Goal: Information Seeking & Learning: Learn about a topic

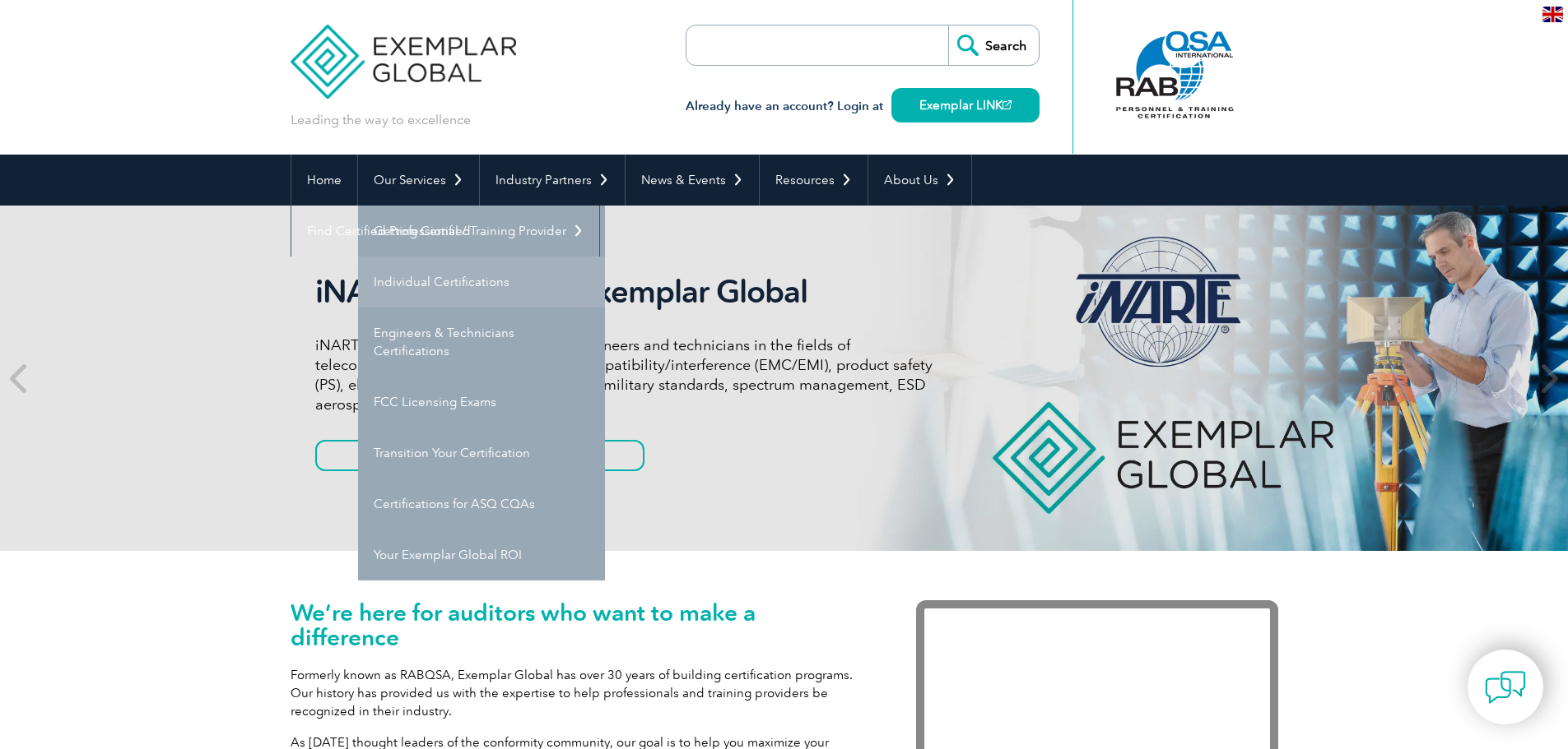
click at [446, 283] on link "Individual Certifications" at bounding box center [480, 281] width 247 height 51
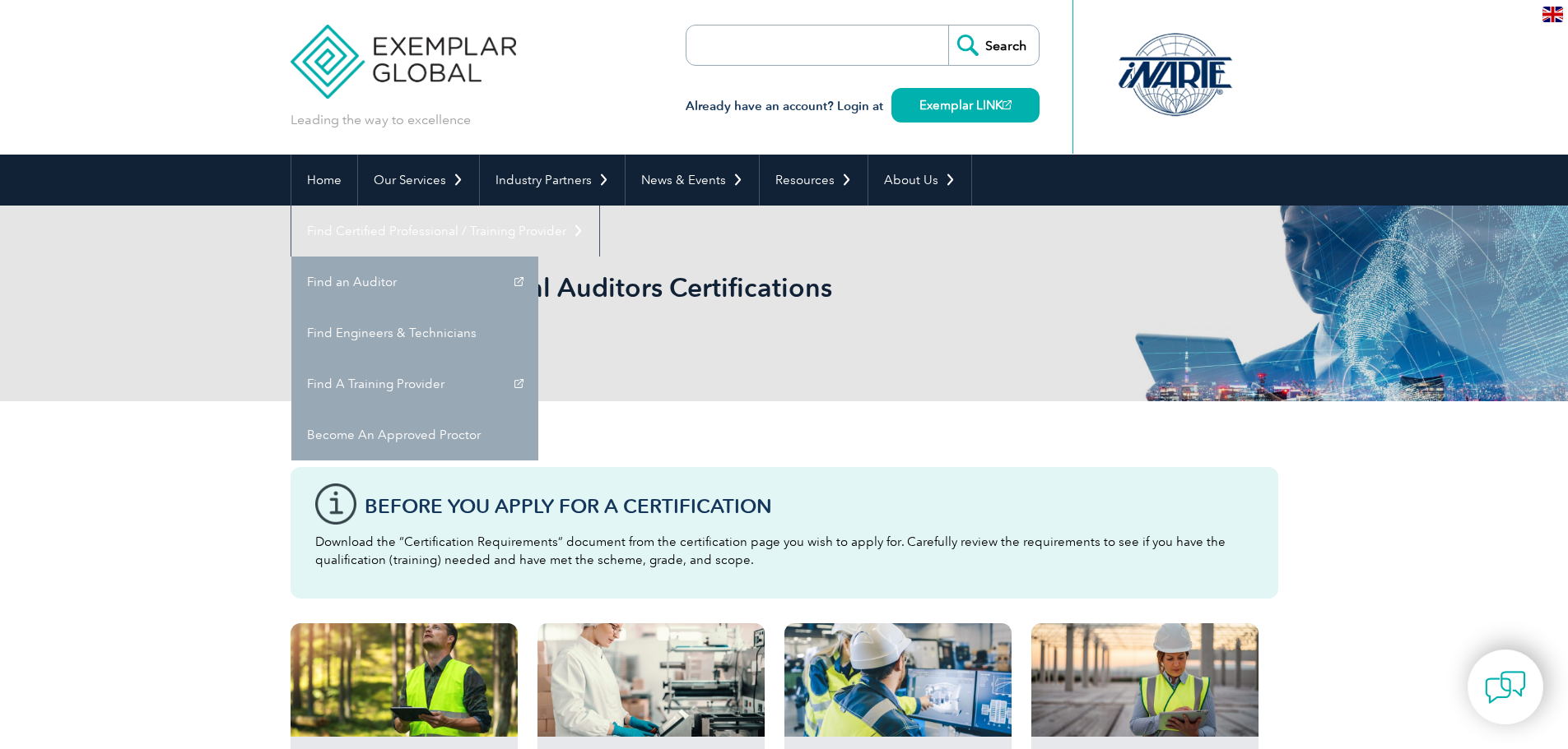
drag, startPoint x: 1137, startPoint y: 183, endPoint x: 828, endPoint y: 329, distance: 341.8
click at [809, 344] on div "Browse All Individual Auditors Certifications by Category" at bounding box center [784, 303] width 987 height 196
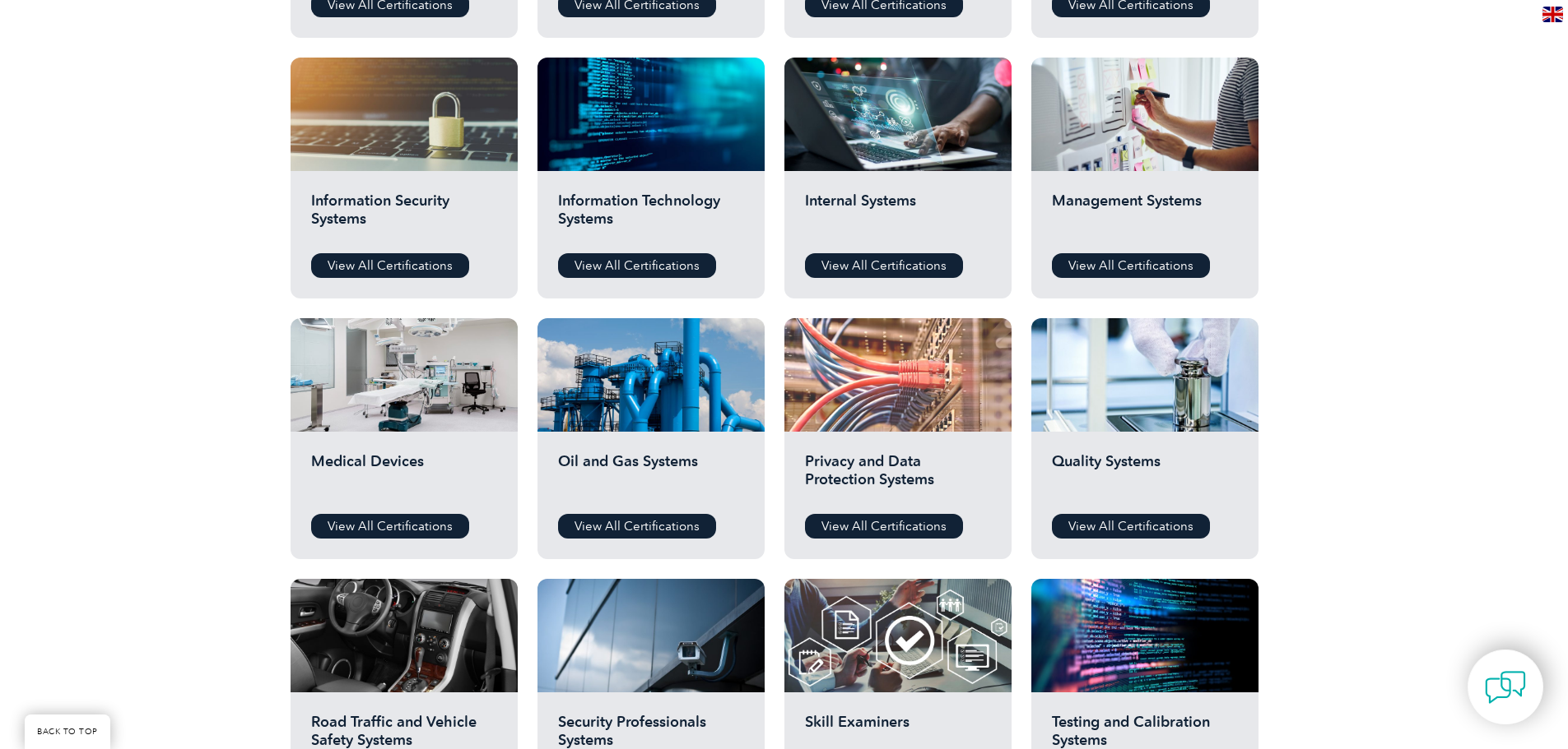
scroll to position [822, 0]
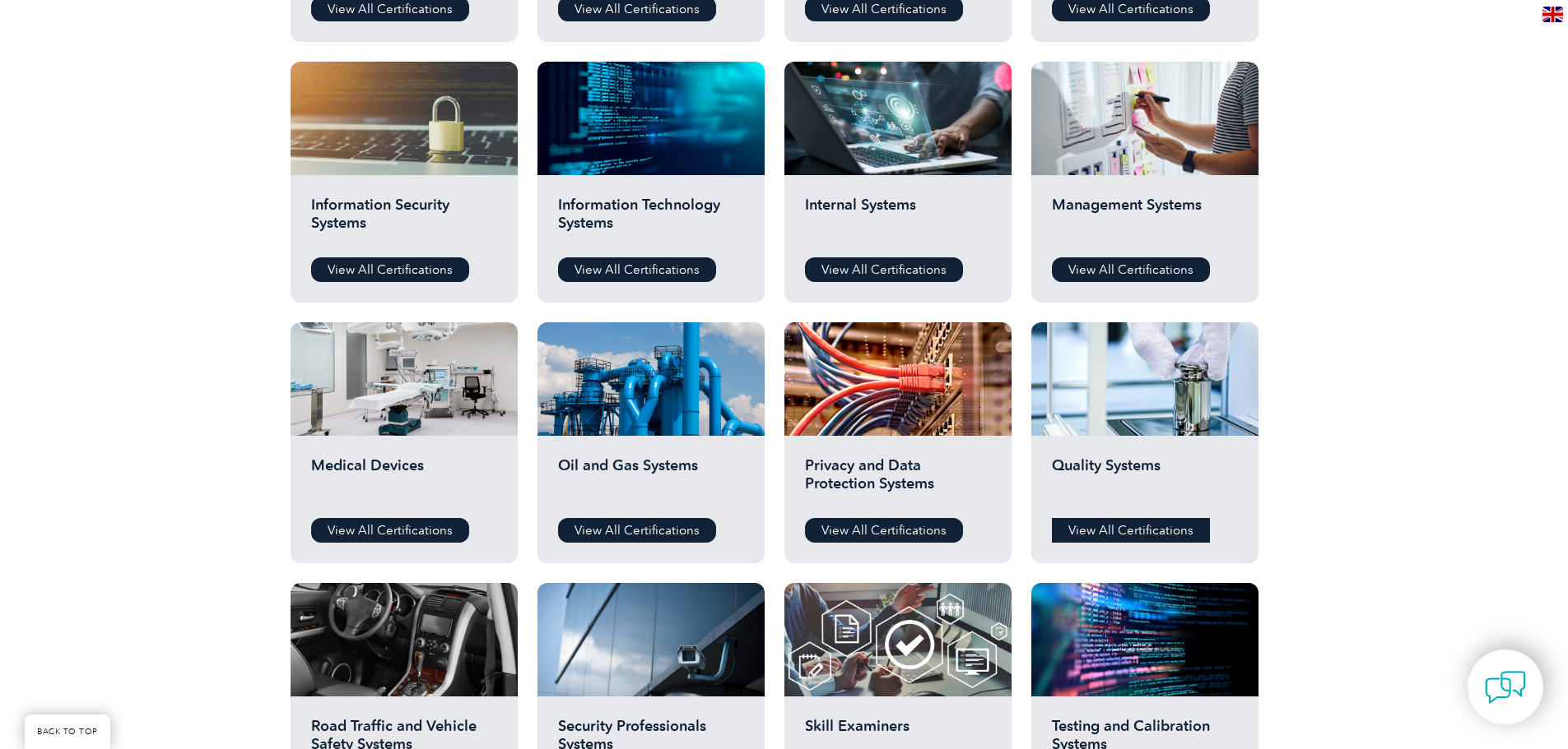
click at [1103, 525] on link "View All Certifications" at bounding box center [1130, 530] width 158 height 24
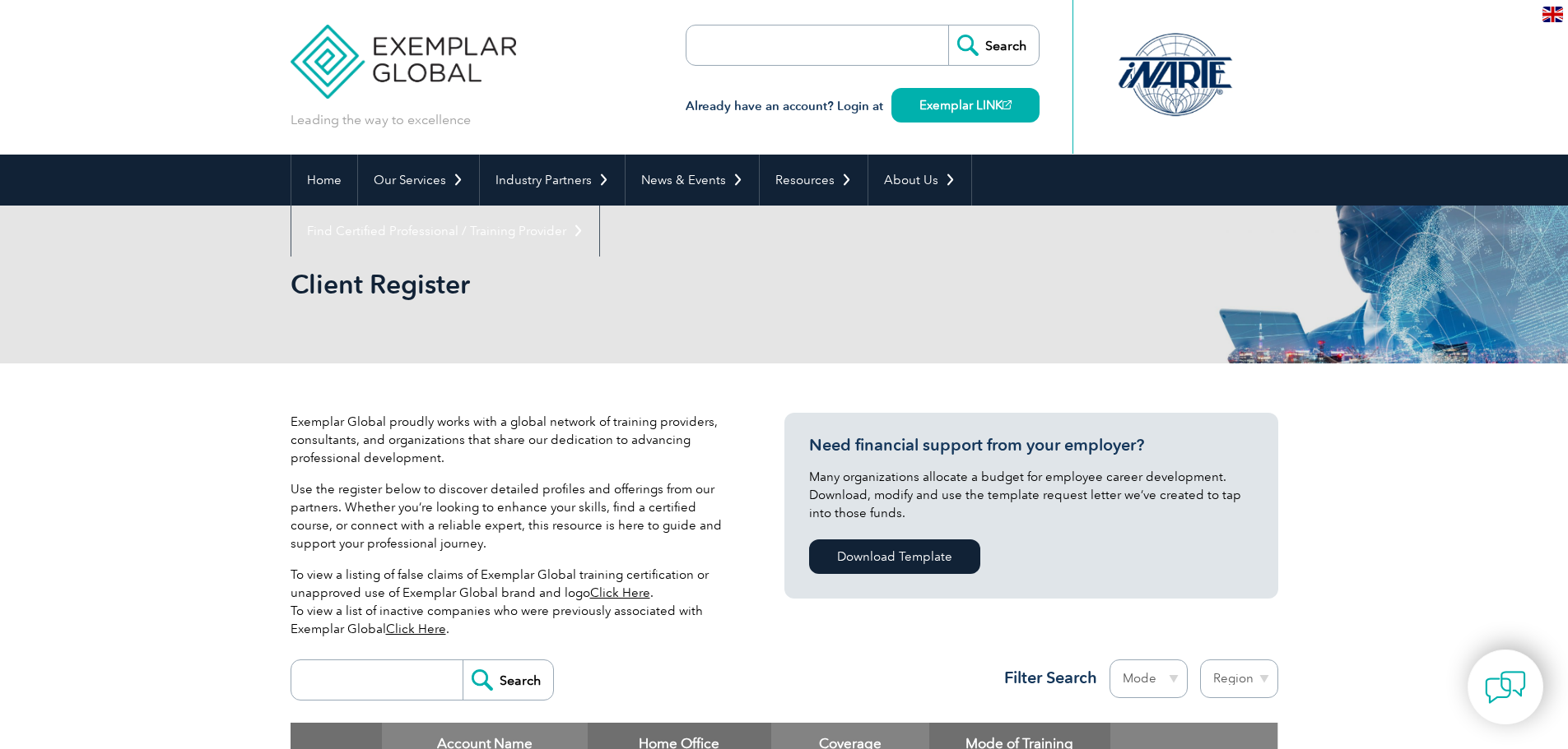
click at [365, 436] on p "Exemplar Global proudly works with a global network of training providers, cons…" at bounding box center [513, 440] width 444 height 55
drag, startPoint x: 355, startPoint y: 431, endPoint x: 628, endPoint y: 431, distance: 273.0
click at [606, 431] on p "Exemplar Global proudly works with a global network of training providers, cons…" at bounding box center [513, 440] width 444 height 55
drag, startPoint x: 695, startPoint y: 431, endPoint x: 714, endPoint y: 431, distance: 19.0
click at [714, 431] on p "Exemplar Global proudly works with a global network of training providers, cons…" at bounding box center [513, 440] width 444 height 55
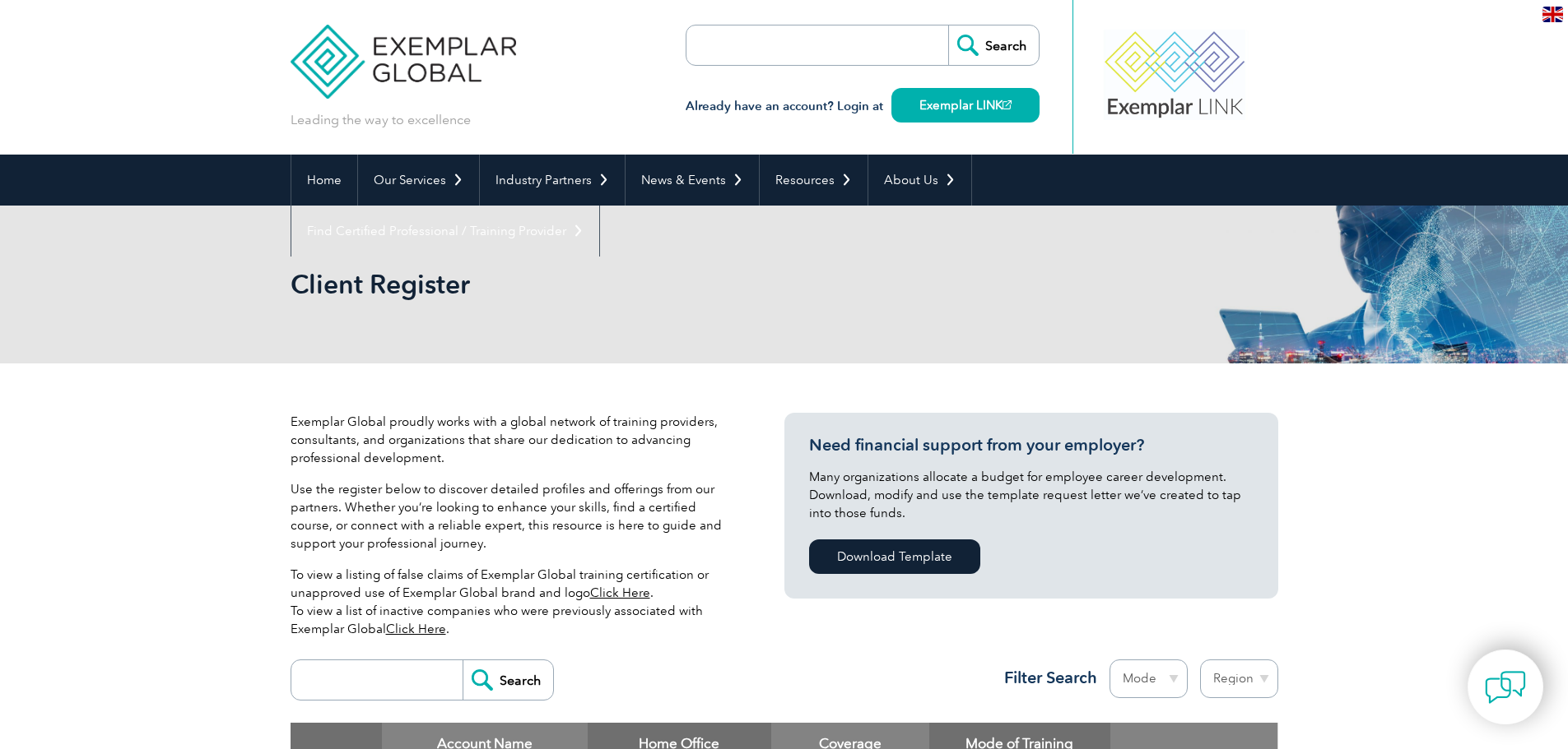
click at [506, 431] on p "Exemplar Global proudly works with a global network of training providers, cons…" at bounding box center [513, 440] width 444 height 55
click at [306, 474] on div "Exemplar Global proudly works with a global network of training providers, cons…" at bounding box center [513, 532] width 444 height 239
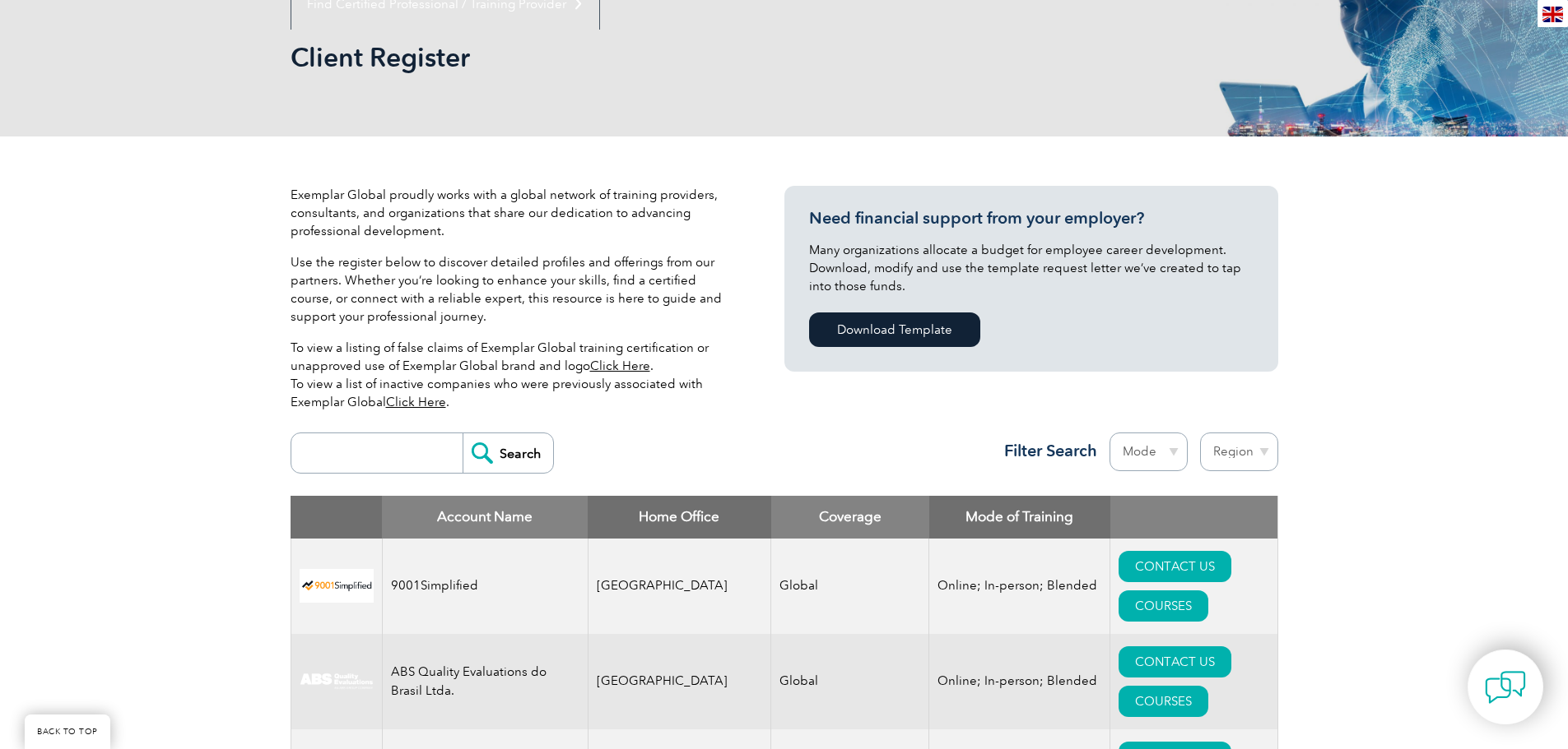
scroll to position [246, 0]
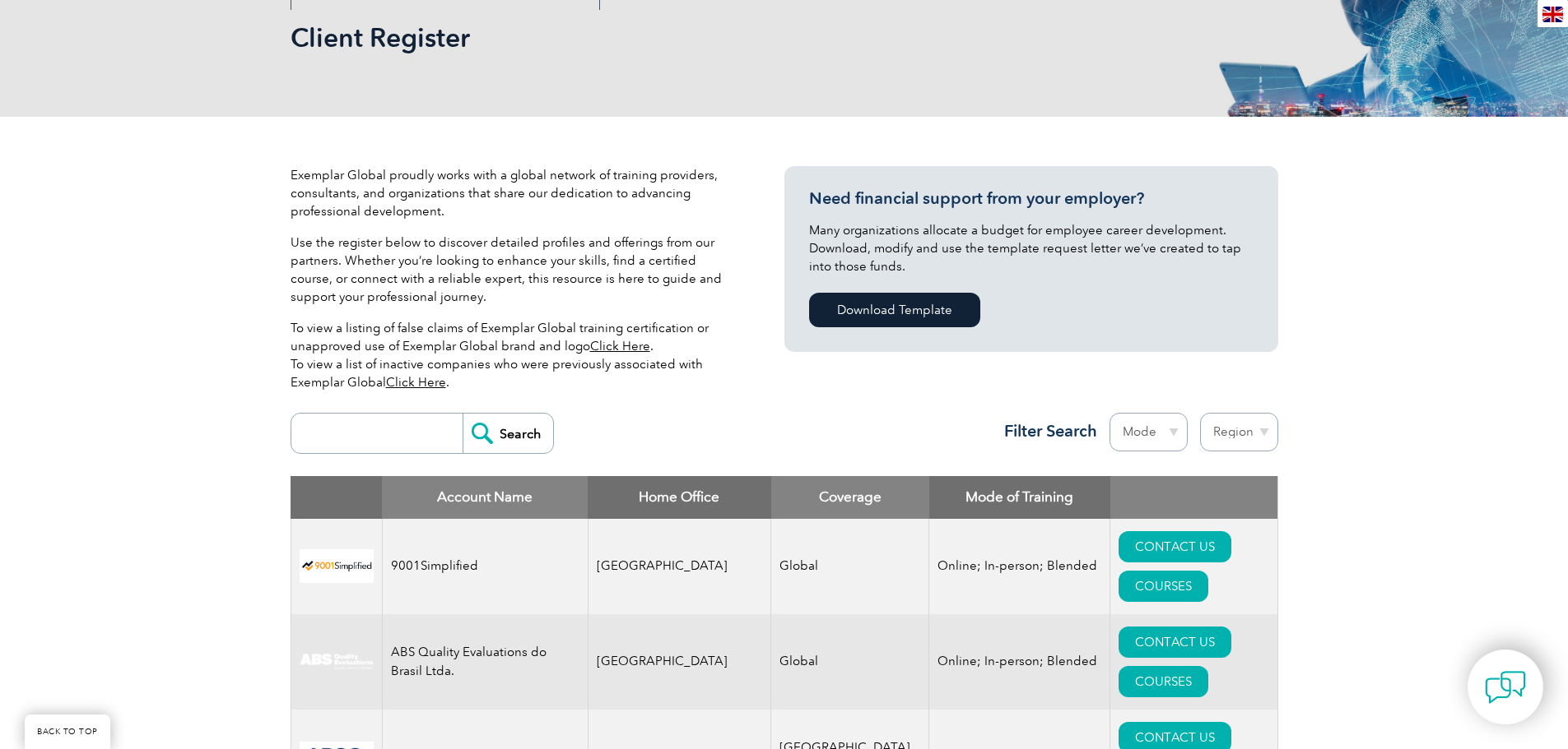
click at [1241, 441] on select "Region Australia Bahrain Bangladesh Brazil Canada Colombia Dominican Republic E…" at bounding box center [1239, 432] width 78 height 39
select select "[GEOGRAPHIC_DATA]"
click at [1200, 413] on select "Region Australia Bahrain Bangladesh Brazil Canada Colombia Dominican Republic E…" at bounding box center [1239, 432] width 78 height 39
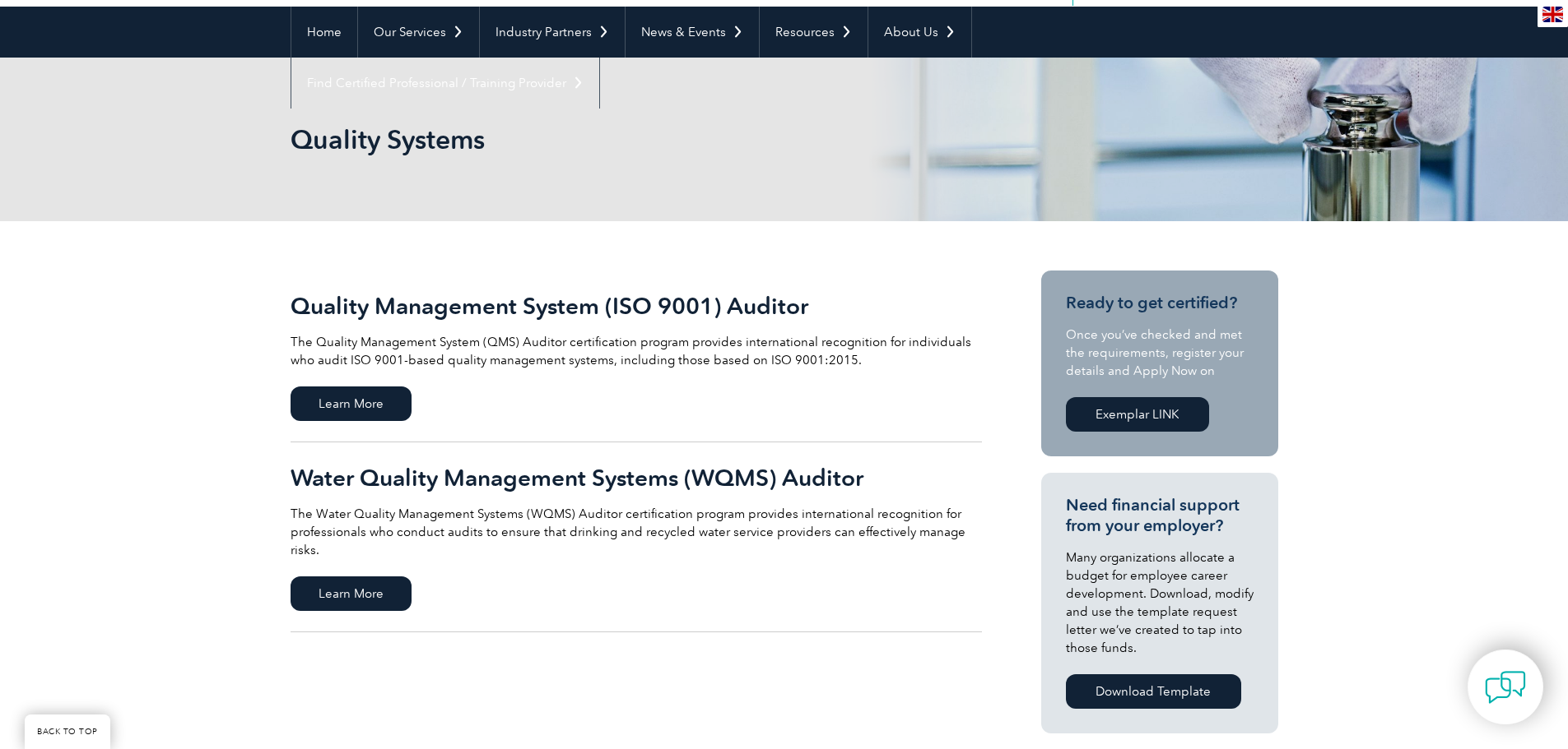
scroll to position [246, 0]
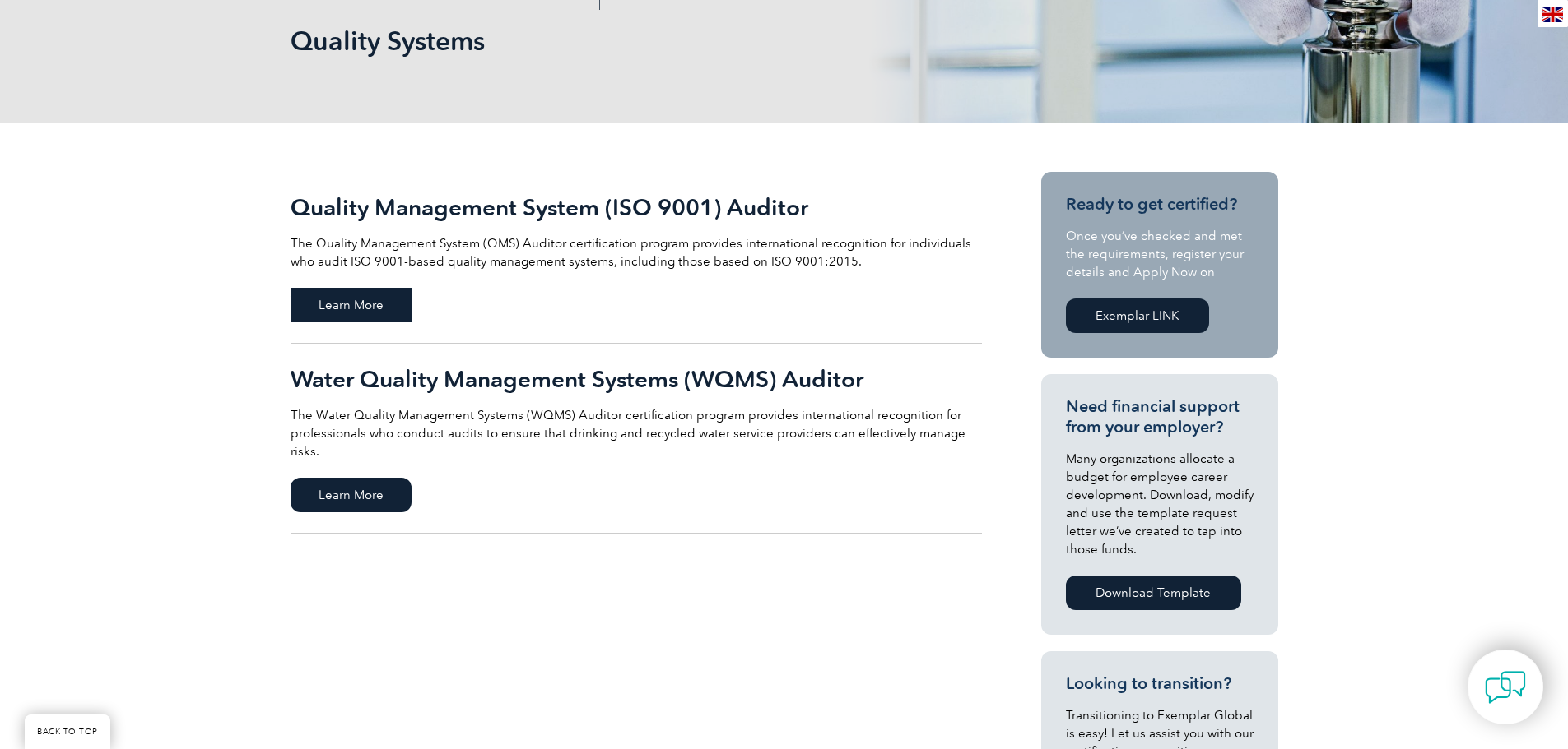
click at [363, 318] on span "Learn More" at bounding box center [351, 305] width 121 height 34
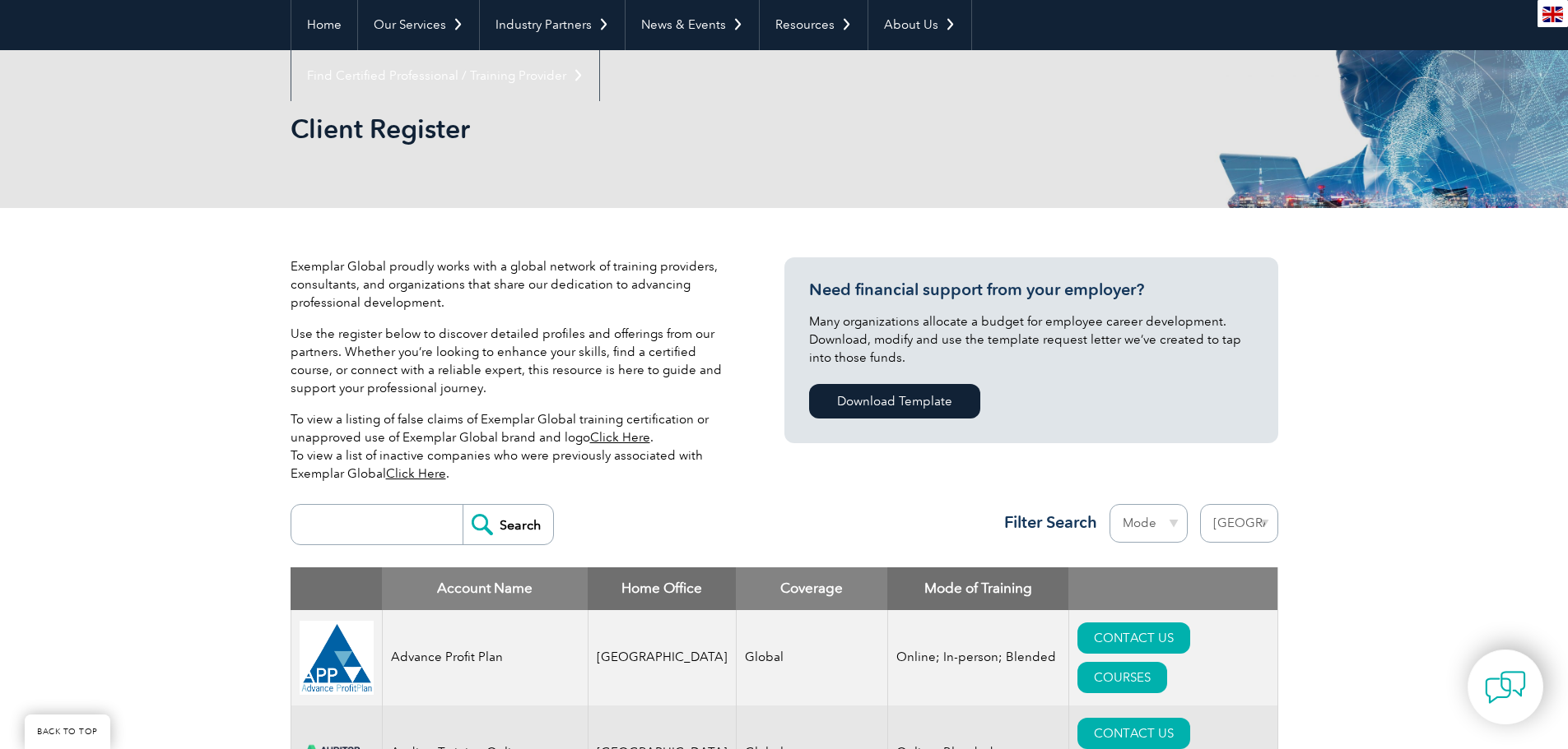
scroll to position [329, 0]
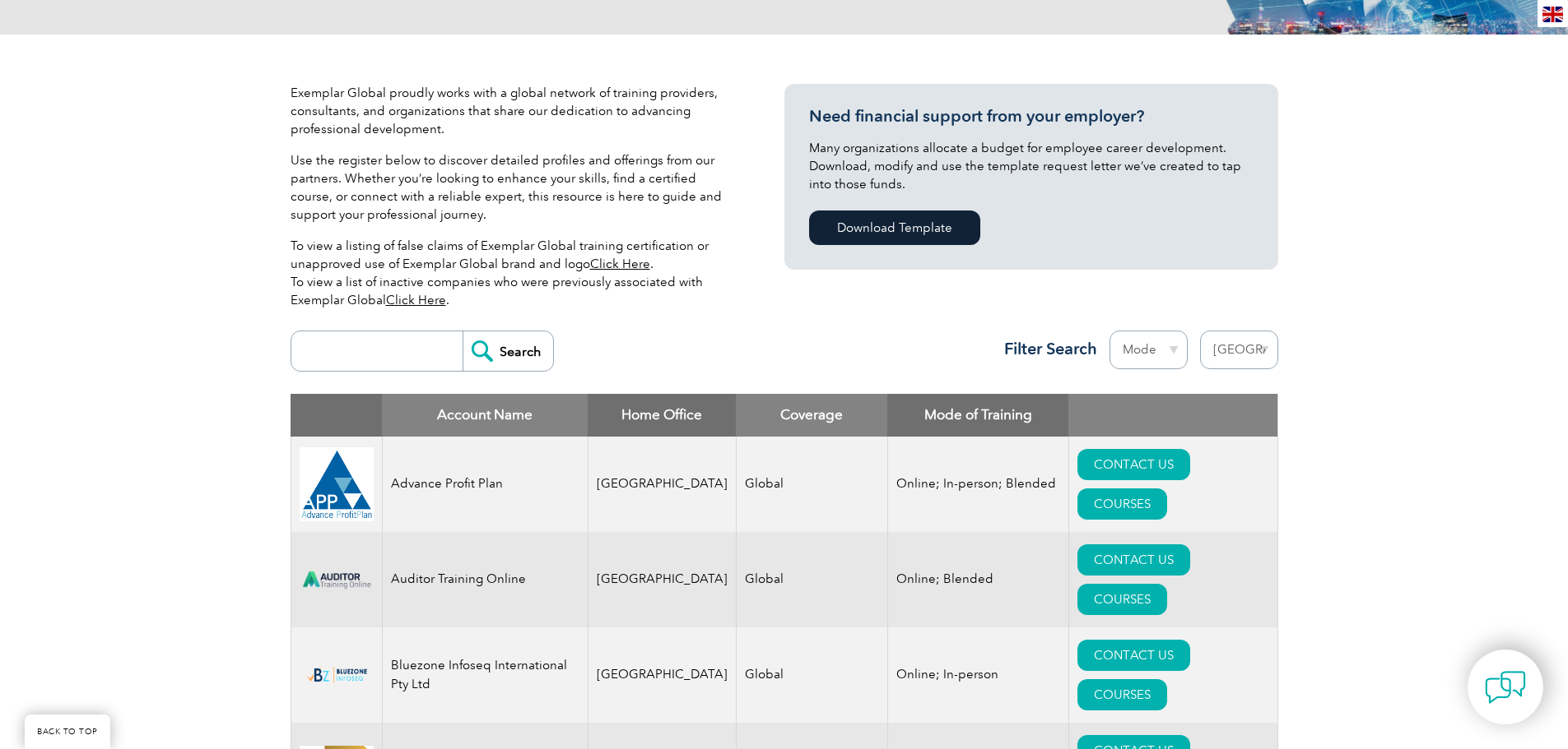
click at [1243, 348] on select "Region [GEOGRAPHIC_DATA] [GEOGRAPHIC_DATA] [GEOGRAPHIC_DATA] [GEOGRAPHIC_DATA] …" at bounding box center [1239, 350] width 78 height 39
select select "[GEOGRAPHIC_DATA]"
click at [1200, 330] on select "Region Australia Bahrain Bangladesh Brazil Canada Colombia Dominican Republic E…" at bounding box center [1239, 350] width 78 height 39
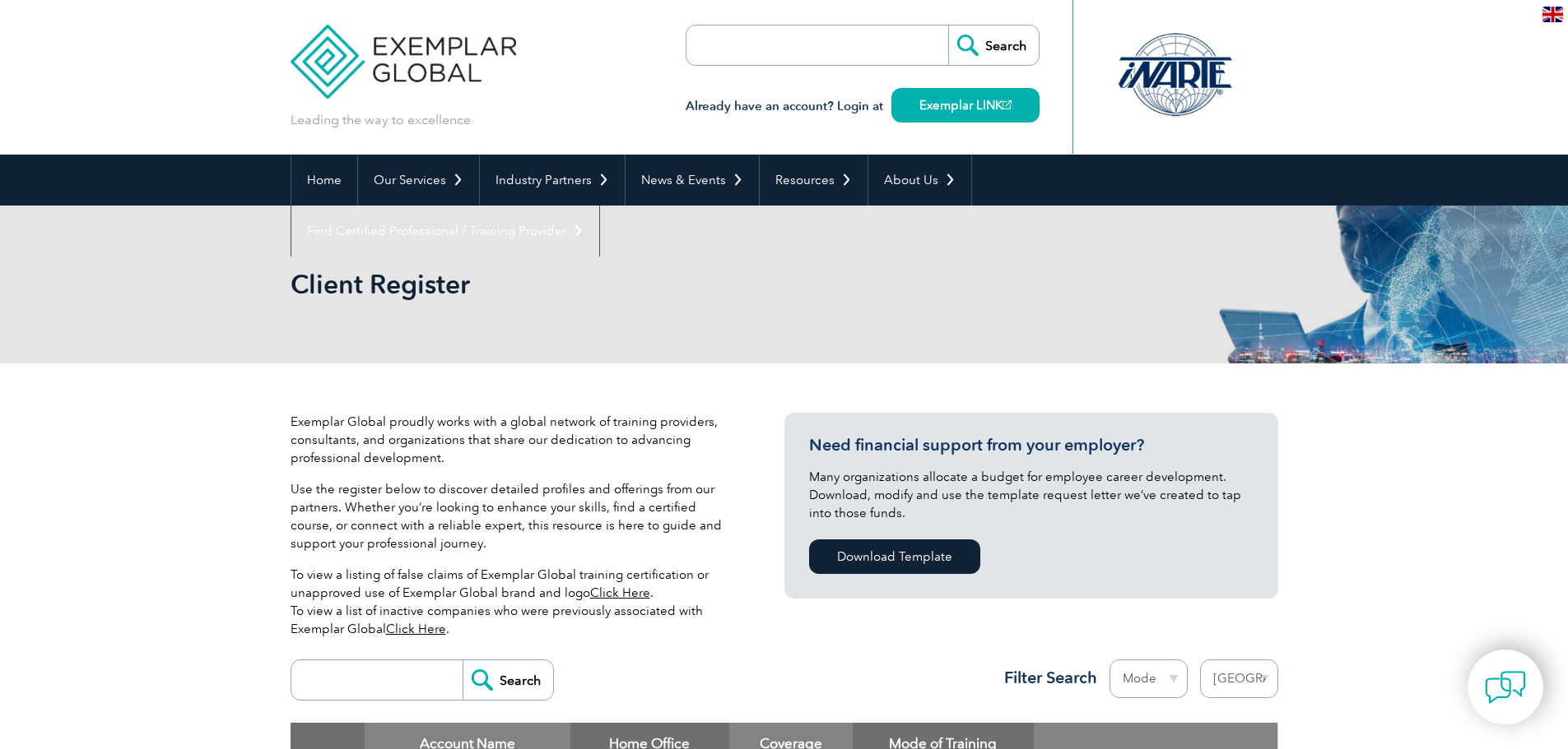
select select "[GEOGRAPHIC_DATA]"
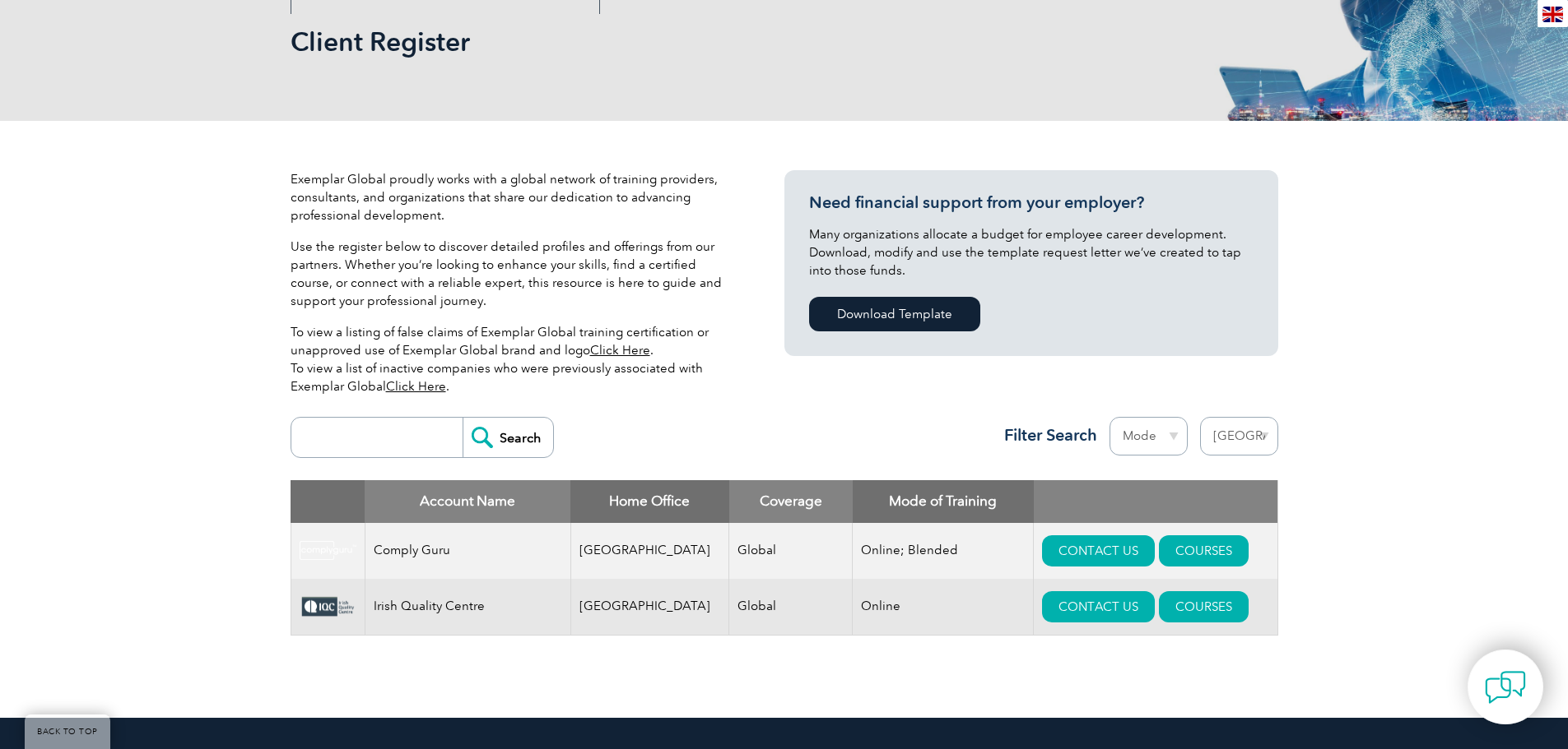
scroll to position [329, 0]
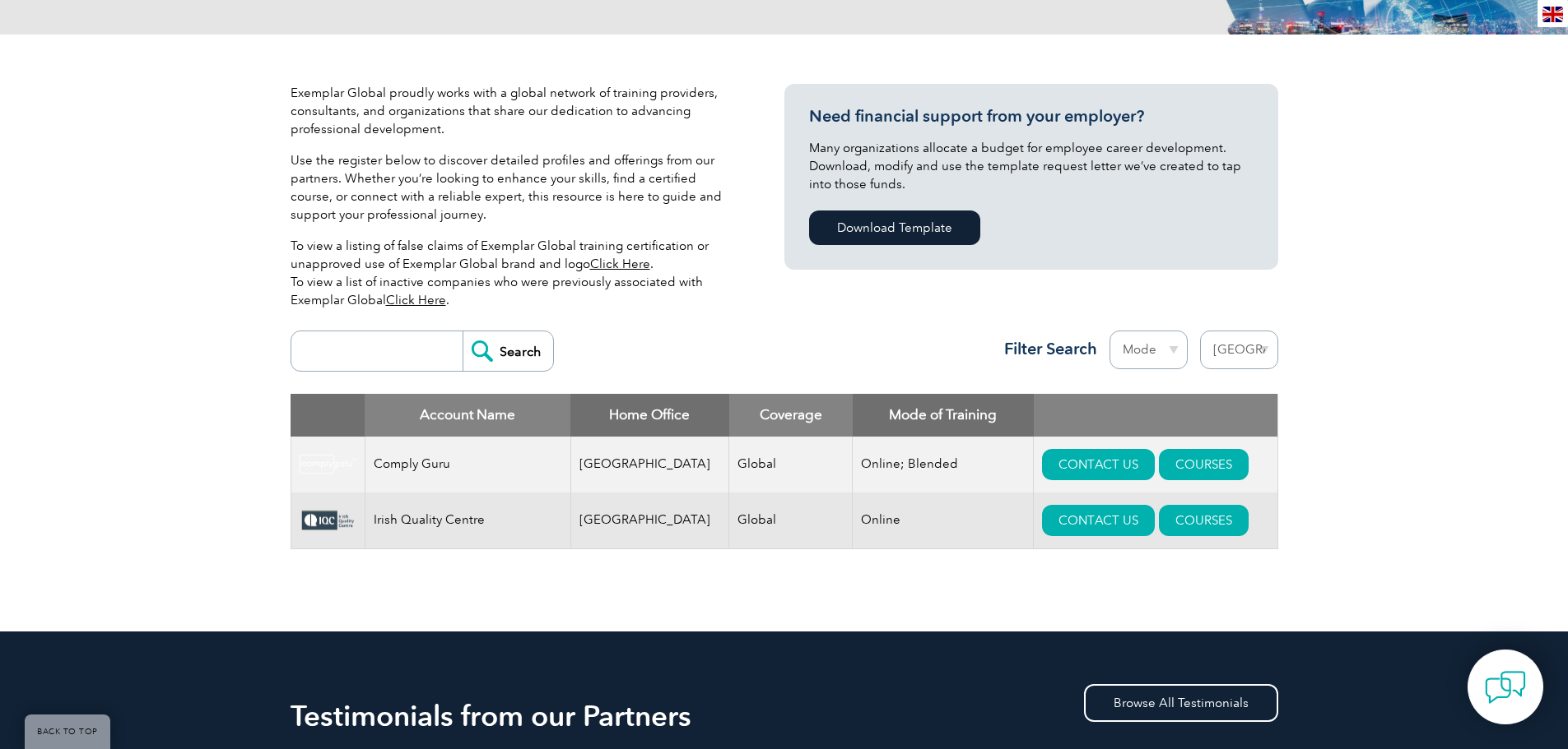
drag, startPoint x: 1180, startPoint y: 526, endPoint x: 989, endPoint y: 597, distance: 203.8
click at [989, 597] on div "Exemplar Global proudly works with a global network of training providers, cons…" at bounding box center [784, 332] width 987 height 597
click at [1236, 348] on select "Region Australia Bahrain Bangladesh Brazil Canada Colombia Dominican Republic E…" at bounding box center [1239, 350] width 78 height 39
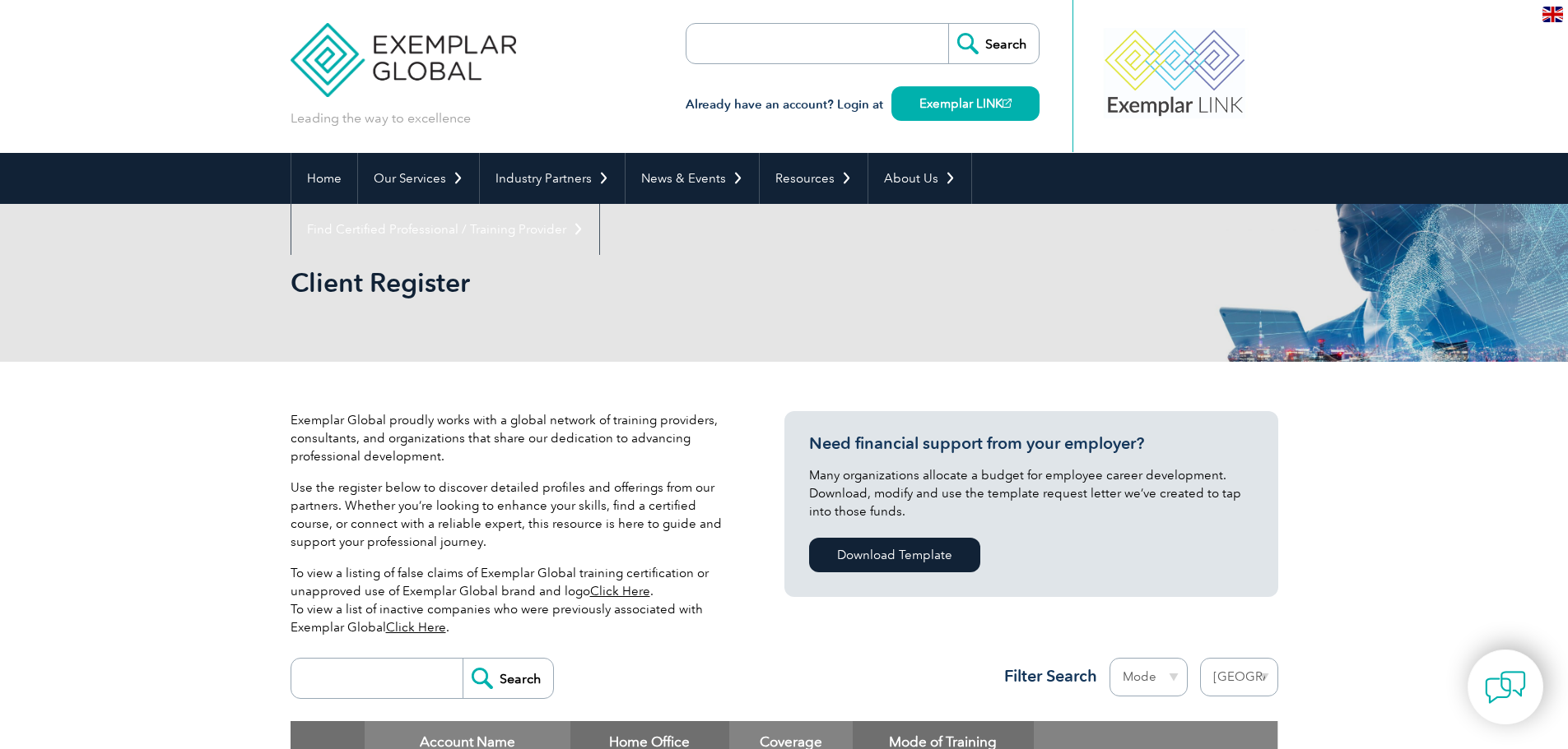
scroll to position [0, 0]
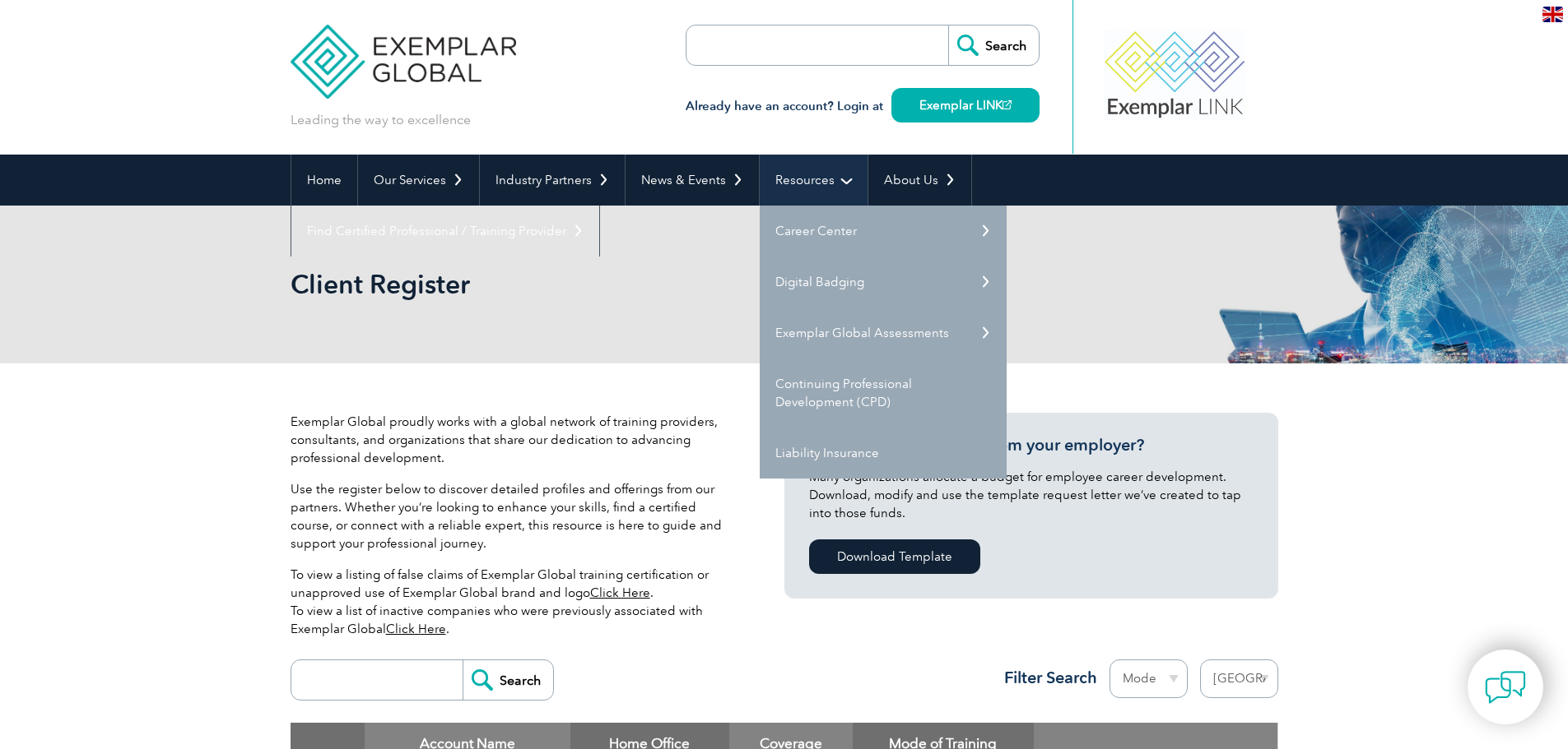
click at [822, 185] on link "Resources" at bounding box center [813, 180] width 108 height 51
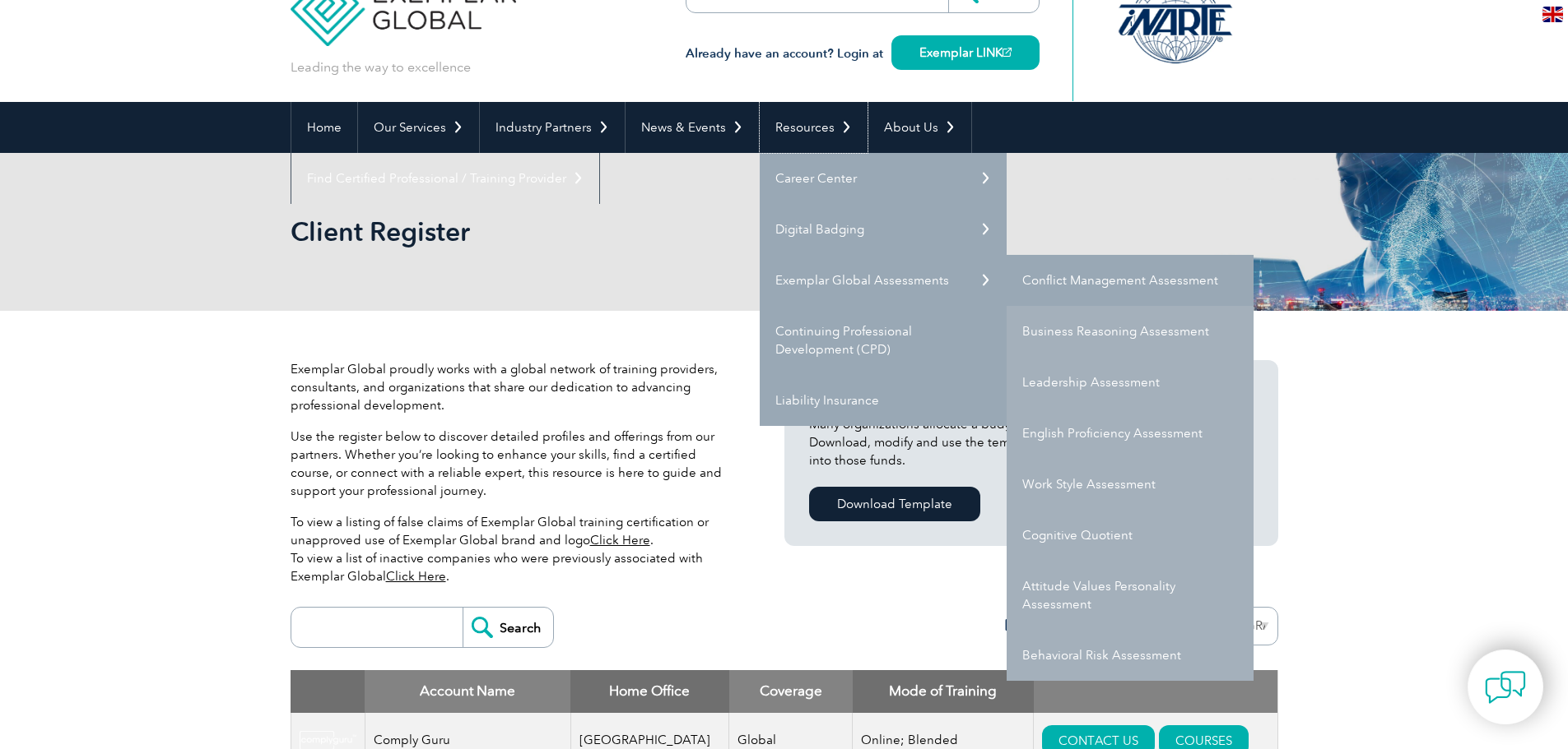
scroll to position [82, 0]
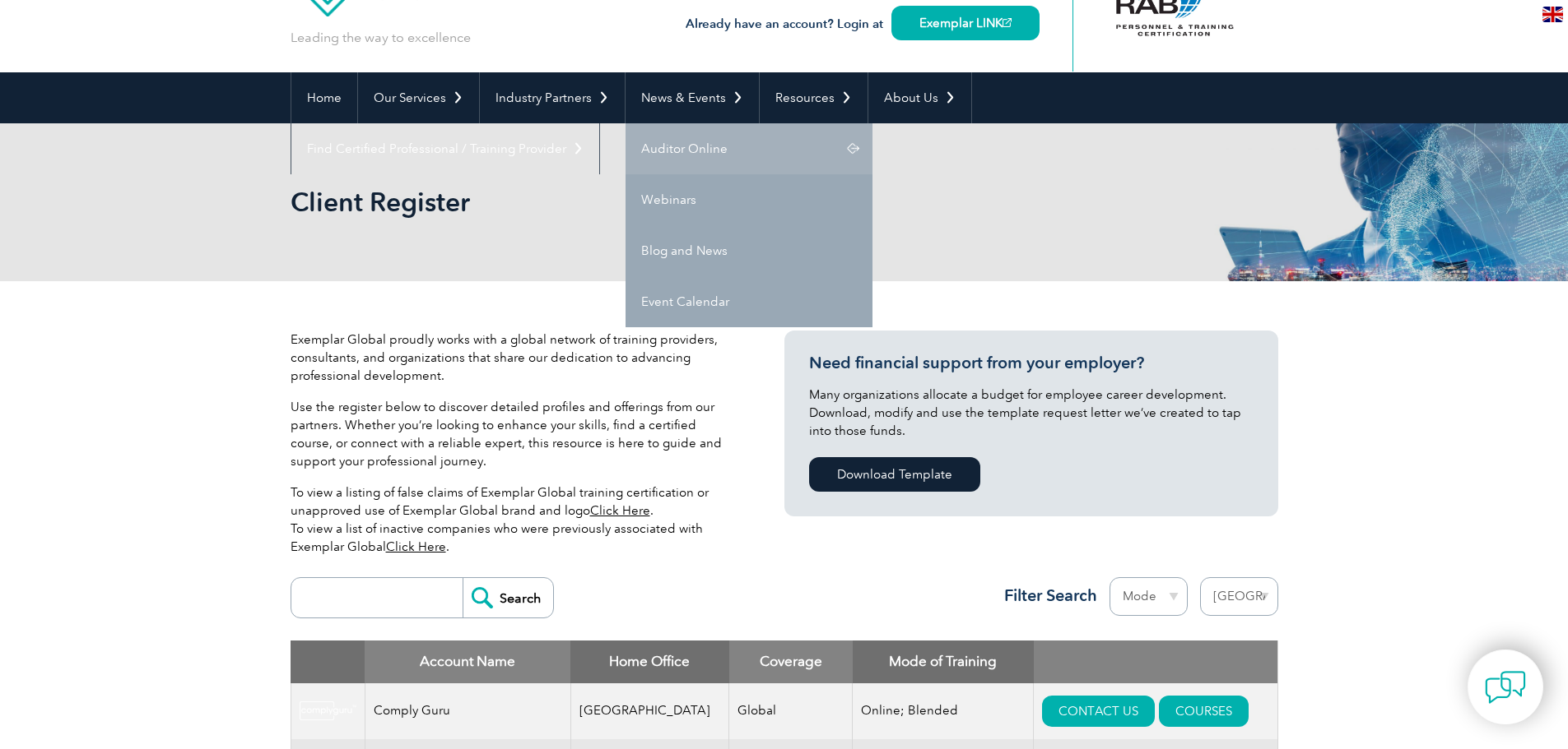
click at [695, 146] on link "Auditor Online" at bounding box center [748, 149] width 247 height 51
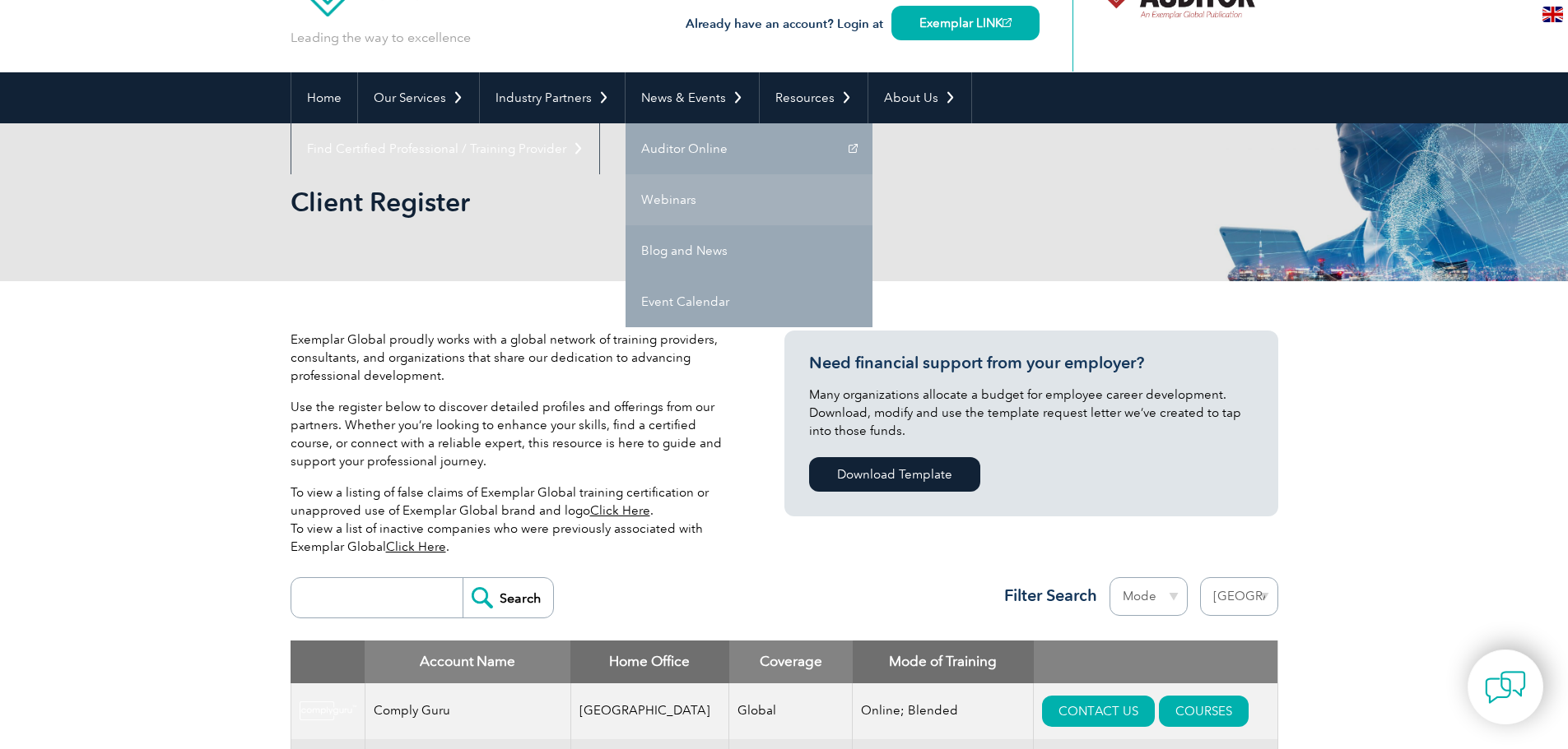
click at [699, 194] on link "Webinars" at bounding box center [748, 200] width 247 height 51
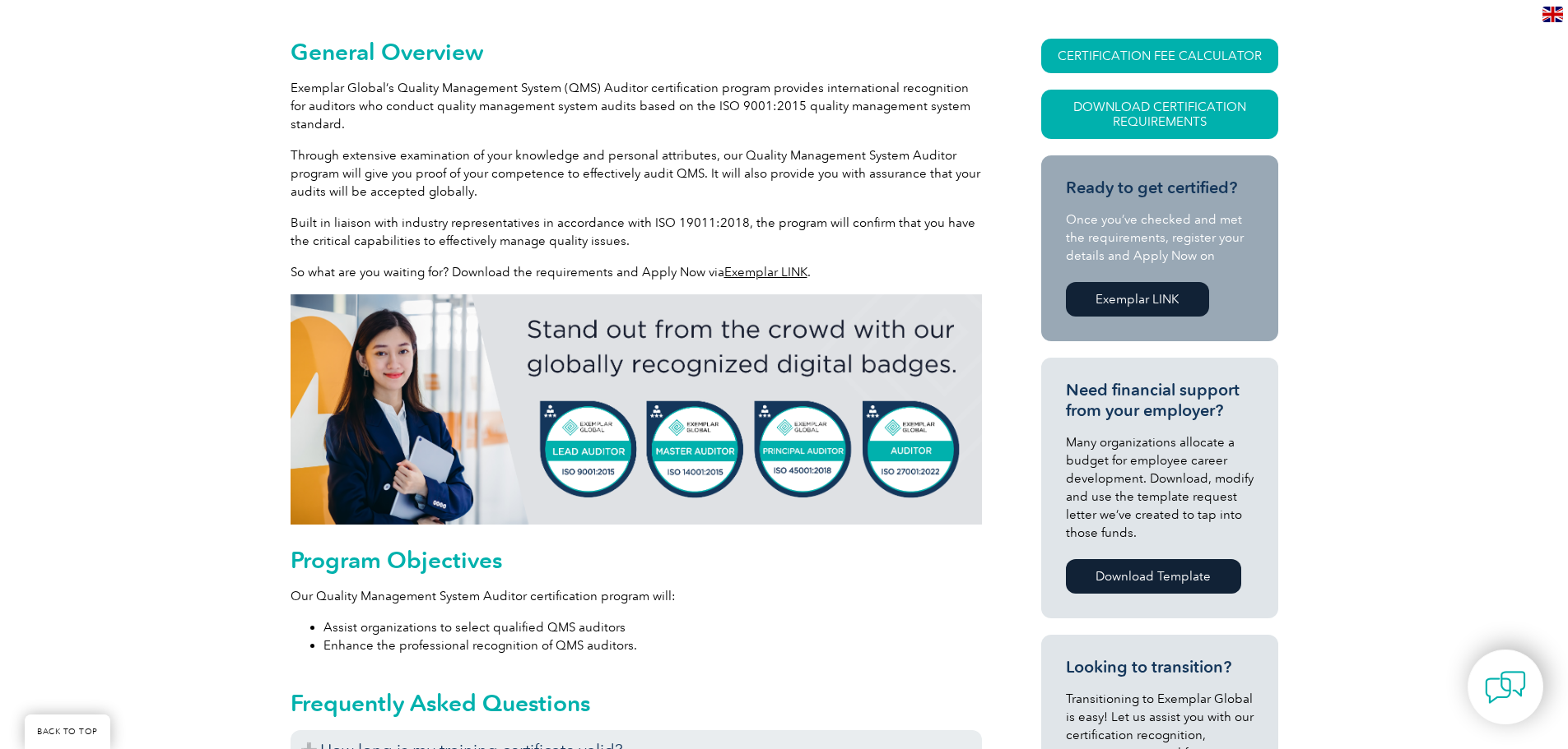
scroll to position [576, 0]
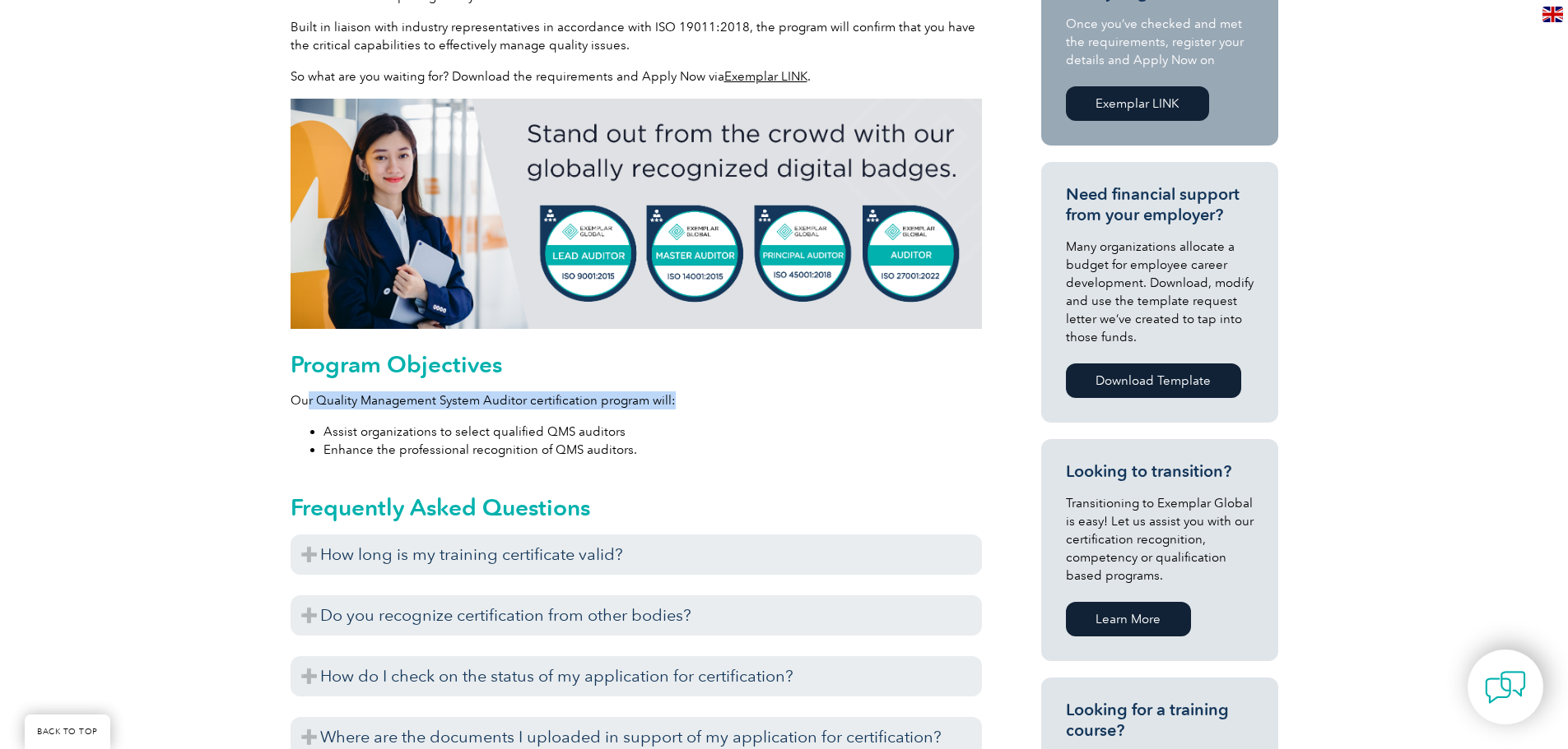
drag, startPoint x: 305, startPoint y: 399, endPoint x: 678, endPoint y: 404, distance: 373.0
click at [678, 404] on p "Our Quality Management System Auditor certification program will:" at bounding box center [635, 400] width 691 height 19
click at [703, 415] on div "Program Objectives Our Quality Management System Auditor certification program …" at bounding box center [635, 405] width 691 height 108
drag, startPoint x: 329, startPoint y: 427, endPoint x: 550, endPoint y: 434, distance: 221.1
click at [537, 433] on li "Assist organizations to select qualified QMS auditors" at bounding box center [653, 431] width 659 height 19
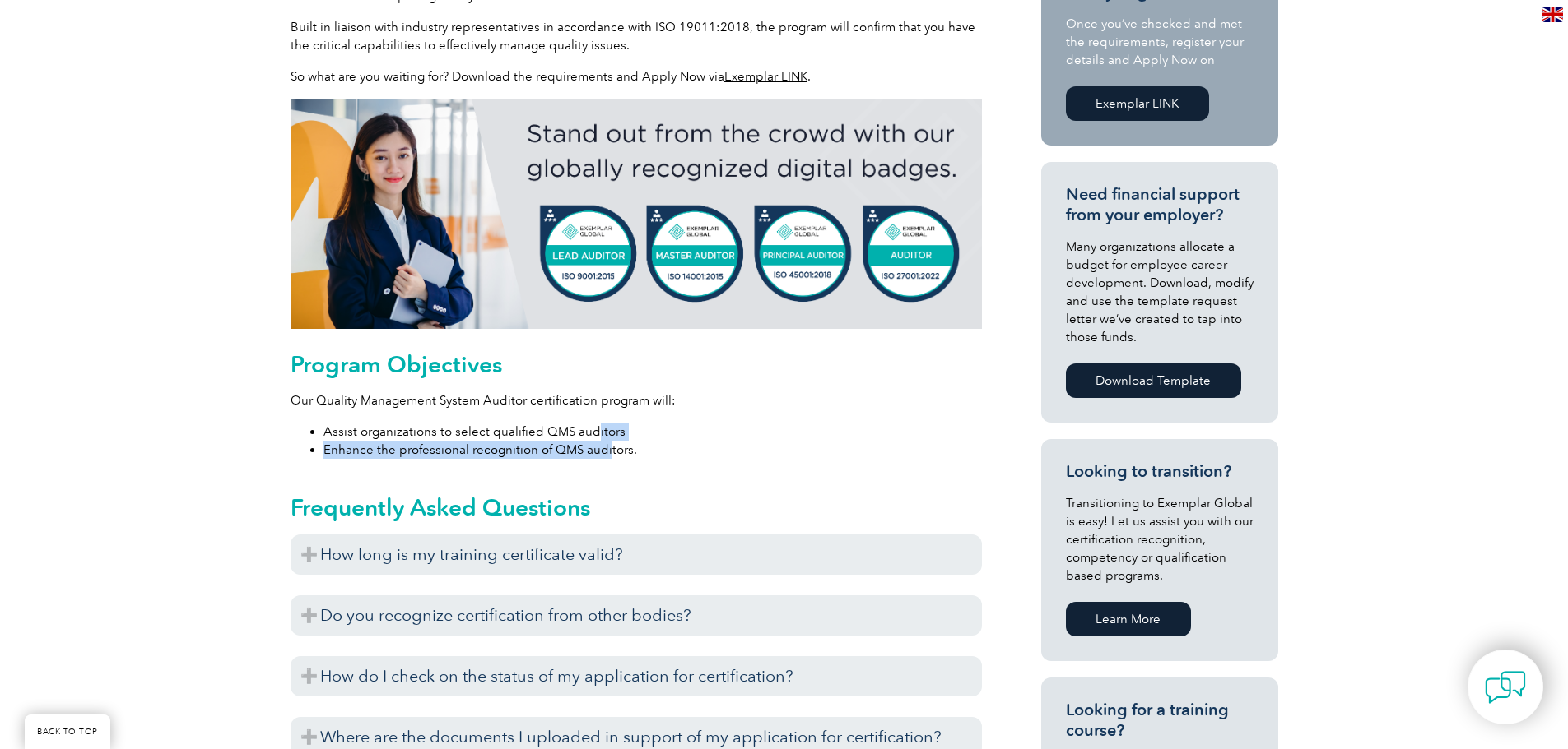
drag, startPoint x: 591, startPoint y: 438, endPoint x: 607, endPoint y: 447, distance: 18.4
click at [607, 447] on ul "Assist organizations to select qualified QMS auditors Enhance the professional …" at bounding box center [635, 440] width 691 height 36
click at [625, 445] on li "Enhance the professional recognition of QMS auditors." at bounding box center [653, 450] width 659 height 19
drag, startPoint x: 648, startPoint y: 449, endPoint x: 410, endPoint y: 445, distance: 238.0
click at [410, 445] on li "Enhance the professional recognition of QMS auditors." at bounding box center [653, 450] width 659 height 19
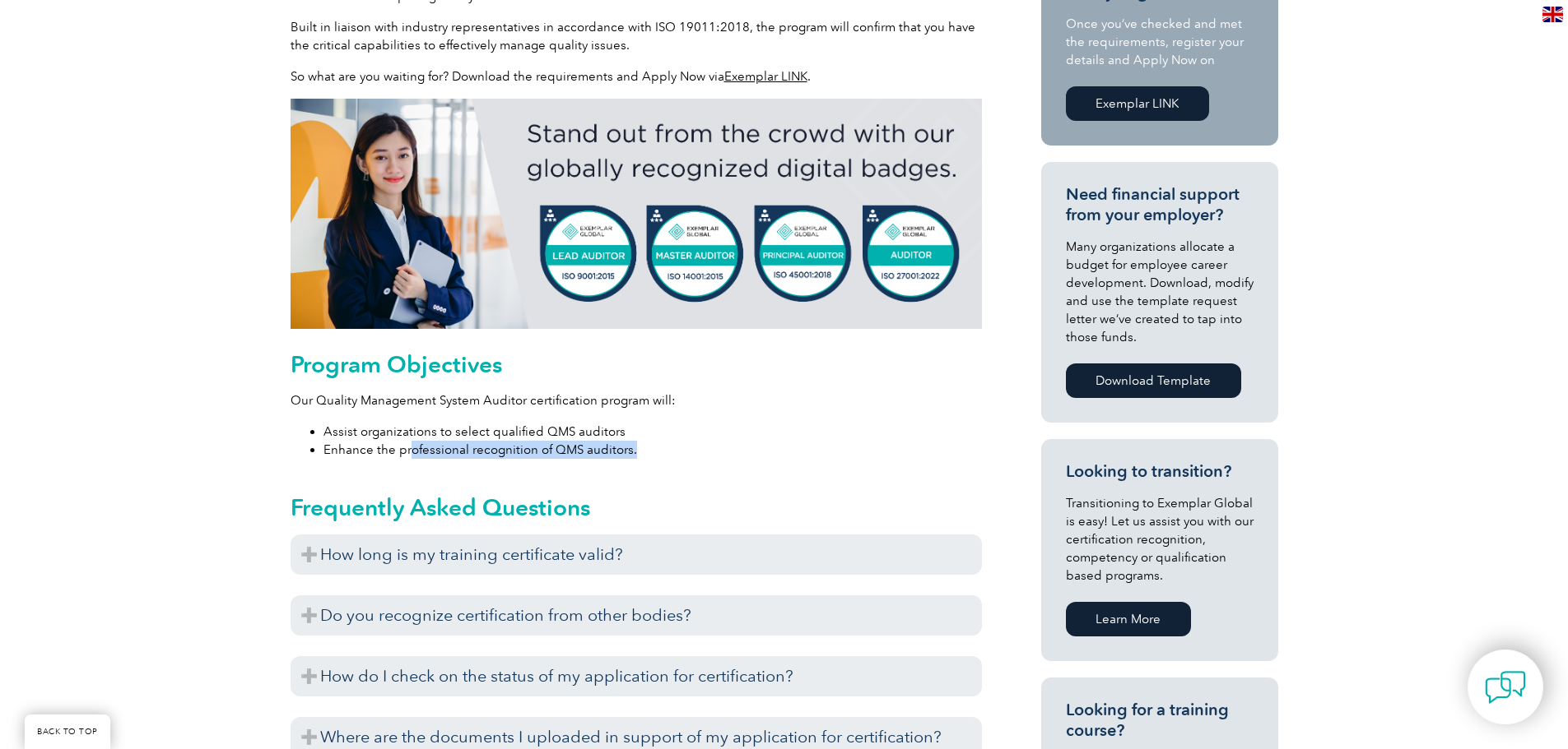
drag, startPoint x: 849, startPoint y: 443, endPoint x: 832, endPoint y: 459, distance: 23.3
click at [850, 443] on li "Enhance the professional recognition of QMS auditors." at bounding box center [653, 450] width 659 height 19
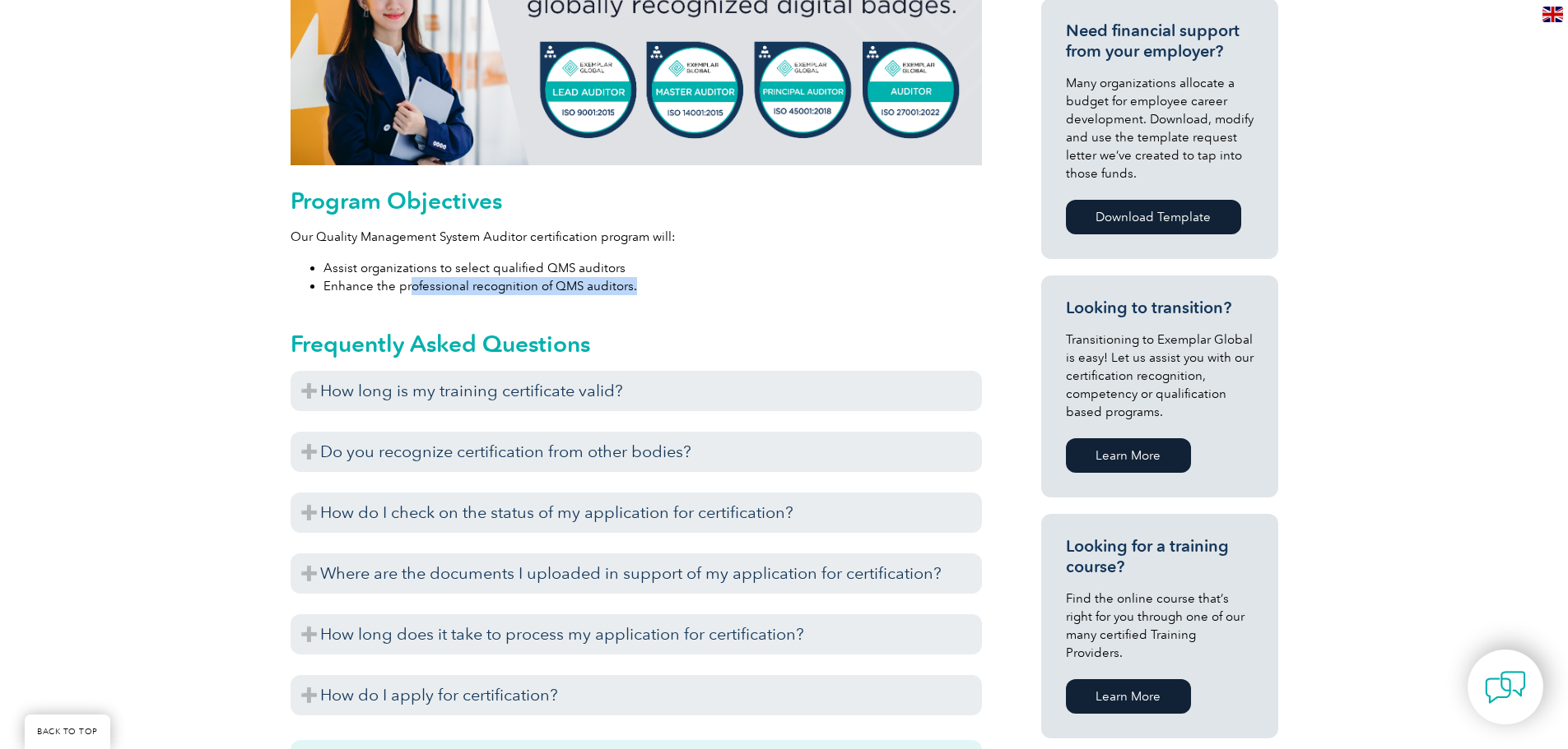
scroll to position [740, 0]
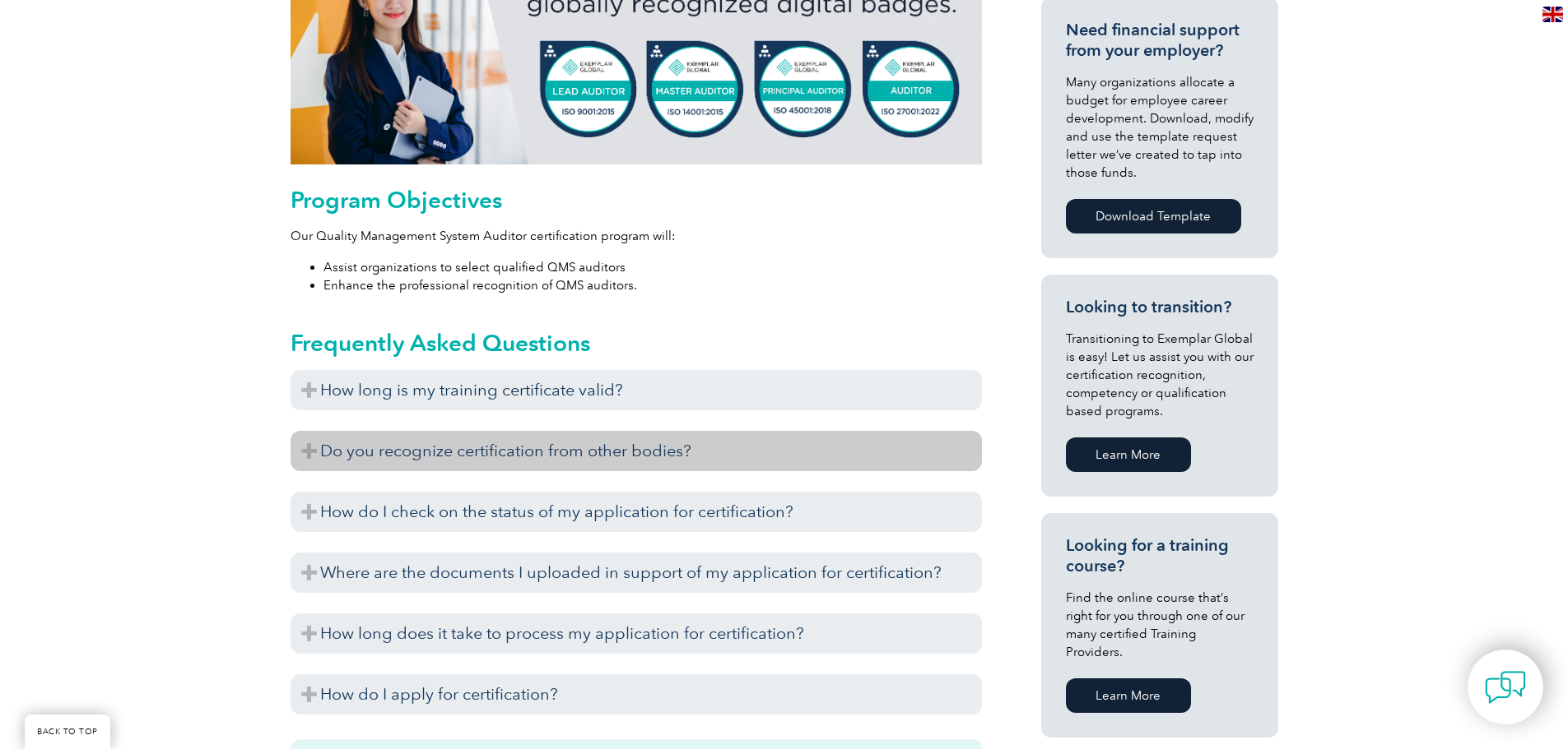
click at [309, 455] on h3 "Do you recognize certification from other bodies?" at bounding box center [635, 451] width 691 height 40
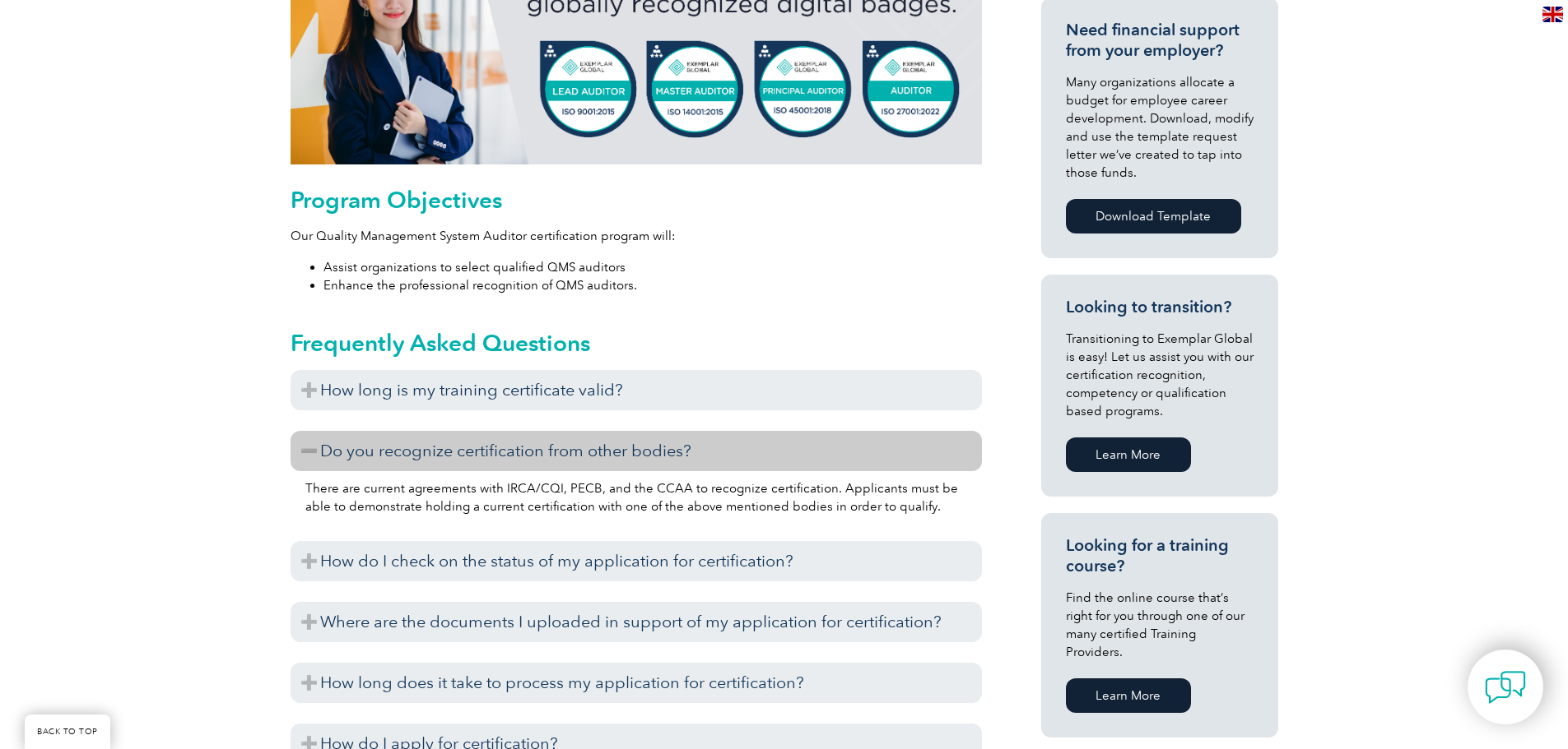
click at [309, 455] on h3 "Do you recognize certification from other bodies?" at bounding box center [635, 451] width 691 height 40
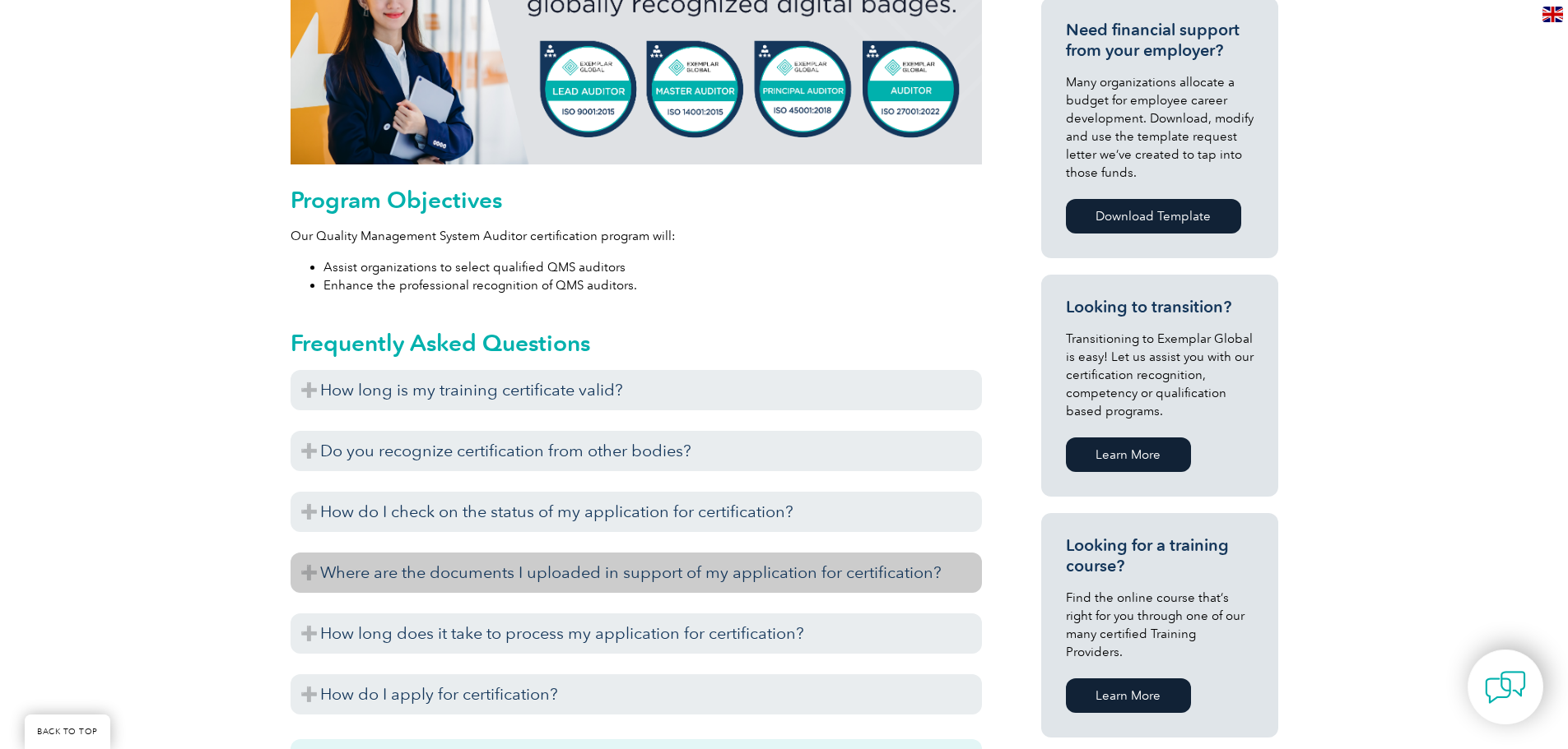
click at [305, 569] on h3 "Where are the documents I uploaded in support of my application for certificati…" at bounding box center [635, 572] width 691 height 40
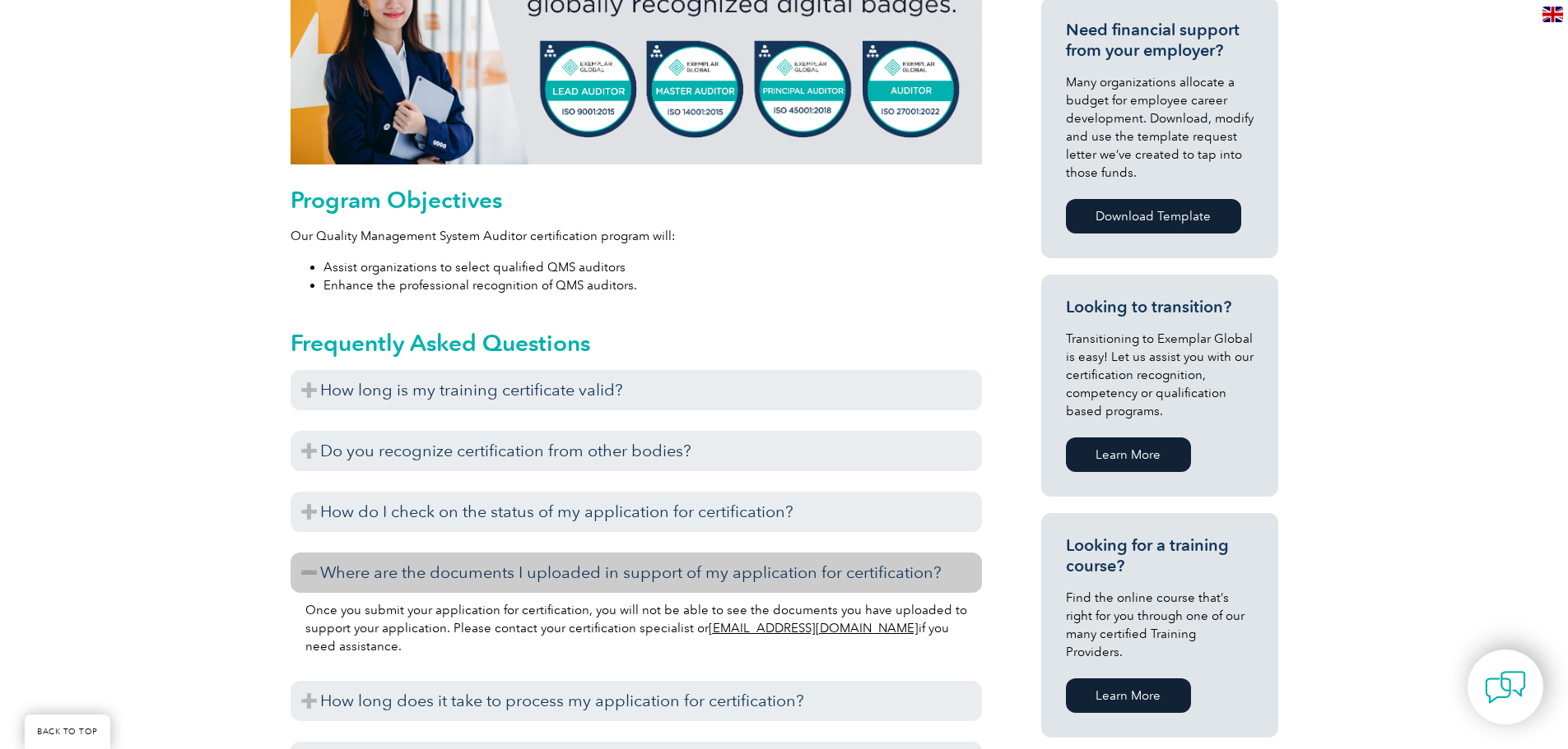
click at [305, 569] on h3 "Where are the documents I uploaded in support of my application for certificati…" at bounding box center [635, 572] width 691 height 40
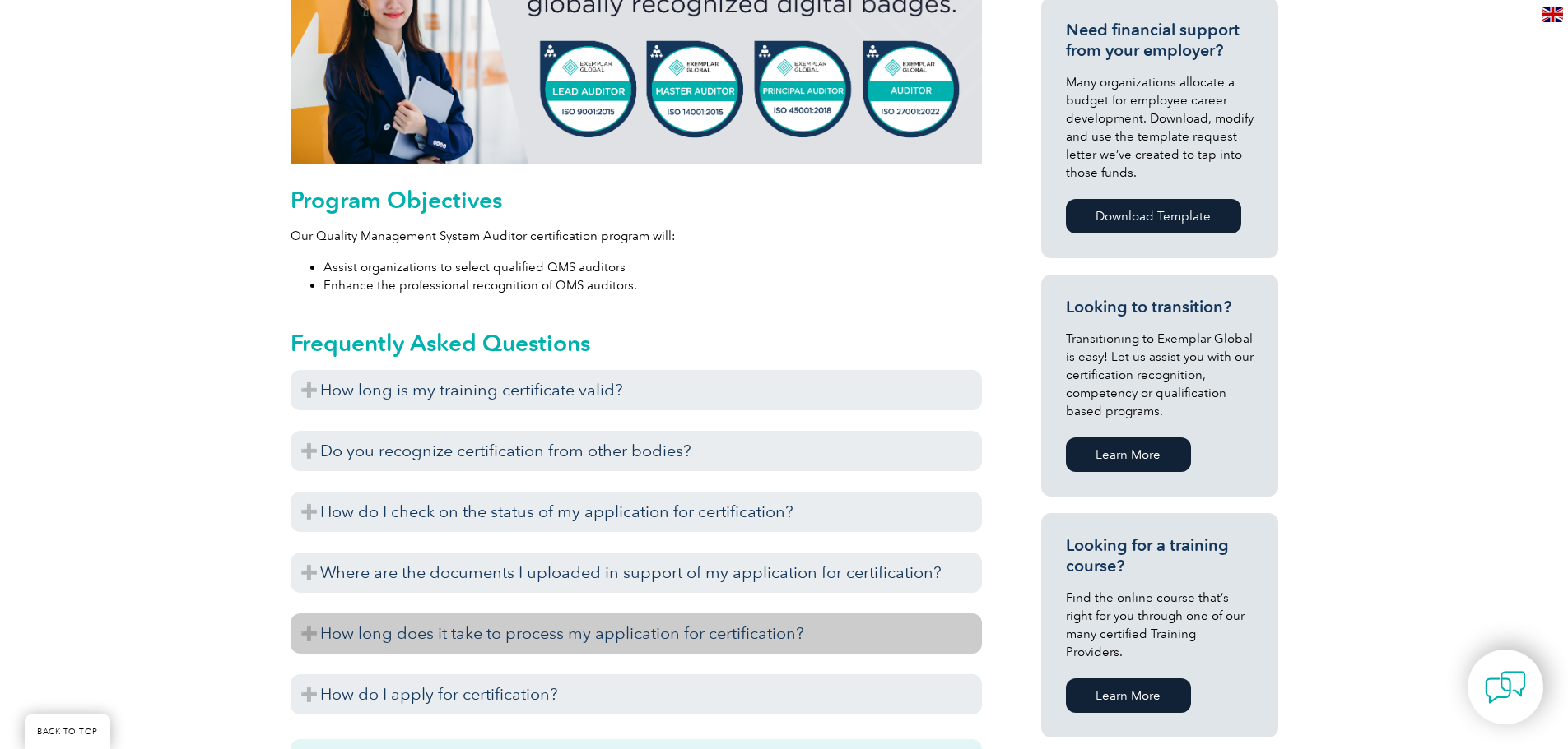
click at [304, 631] on h3 "How long does it take to process my application for certification?" at bounding box center [635, 633] width 691 height 40
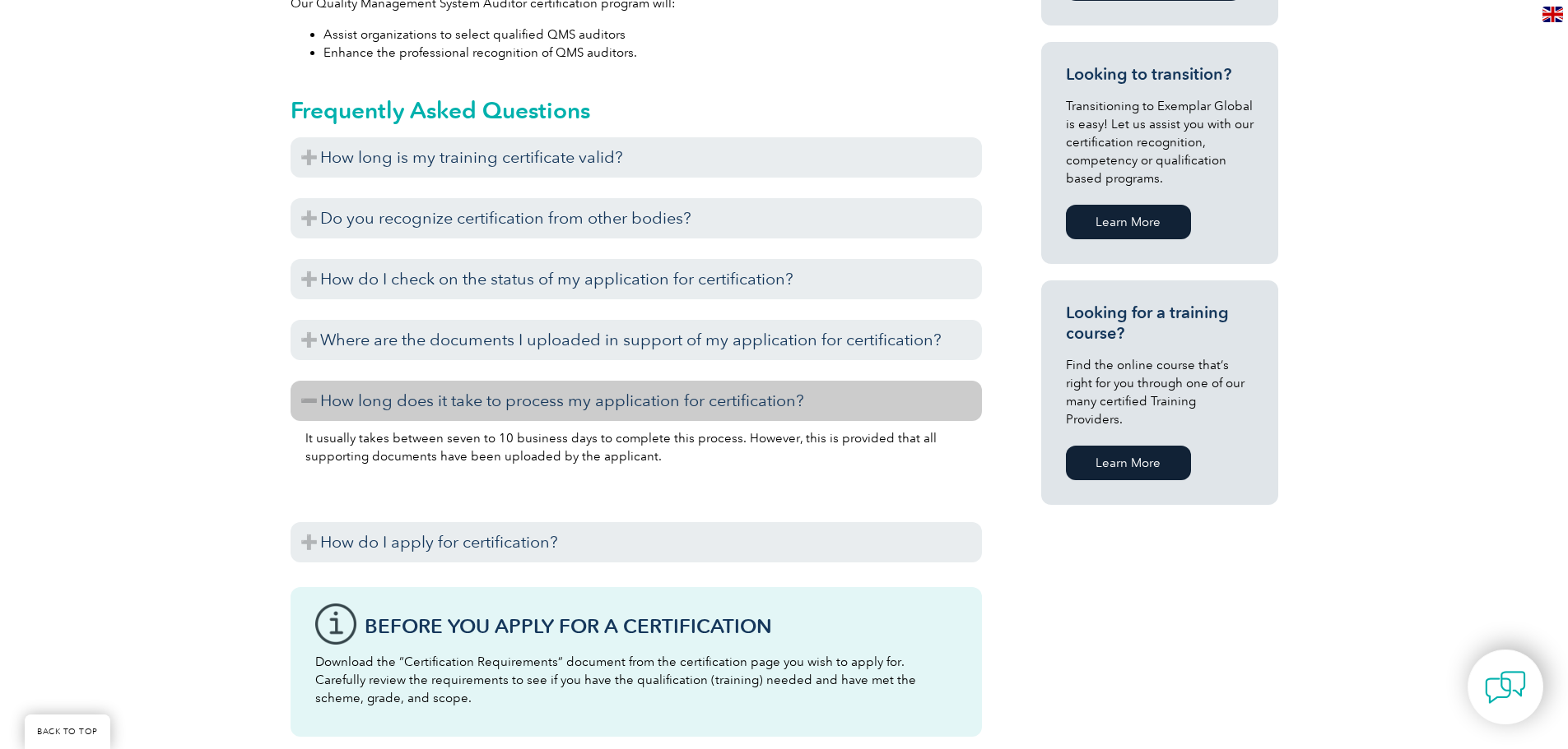
scroll to position [987, 0]
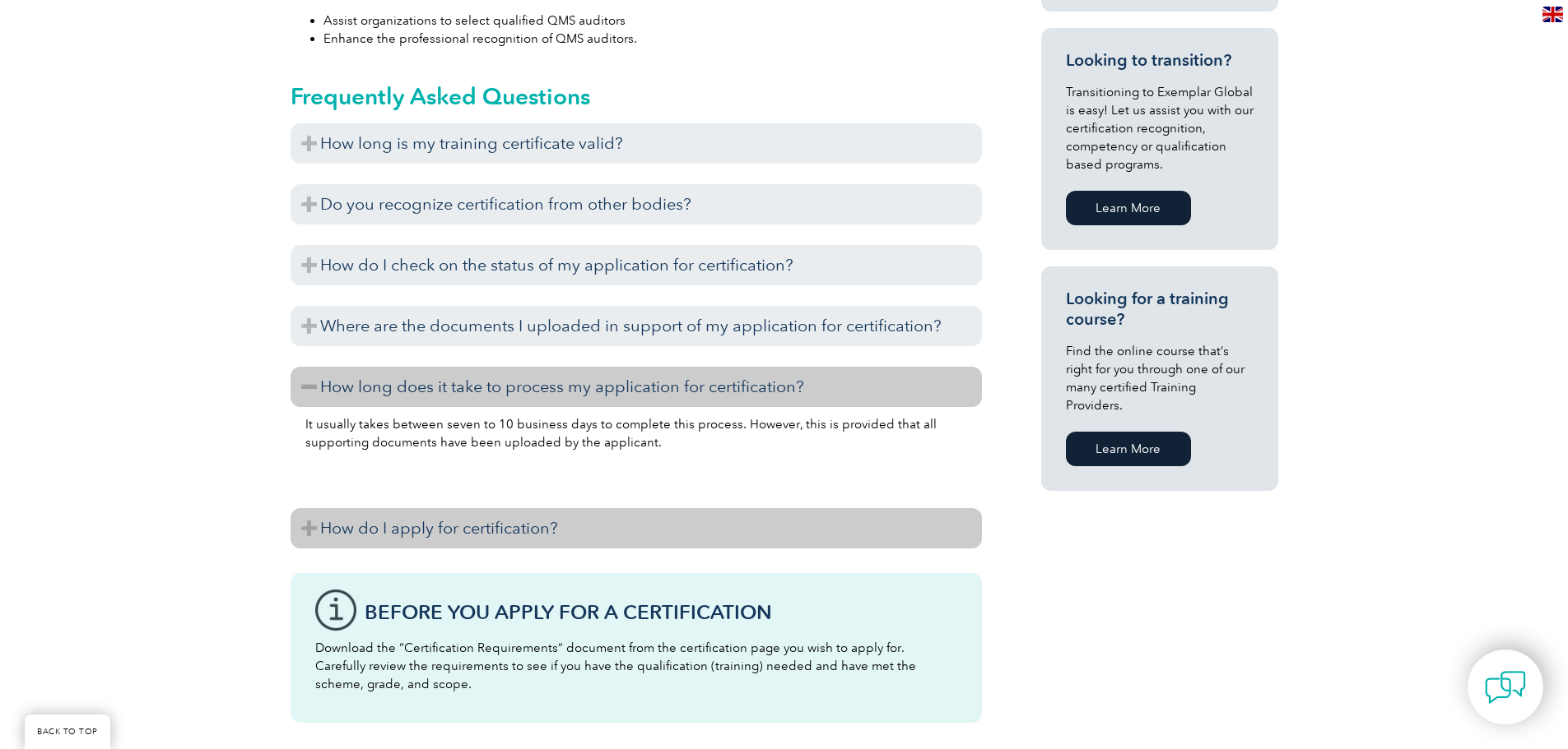
click at [317, 525] on h3 "How do I apply for certification?" at bounding box center [635, 528] width 691 height 40
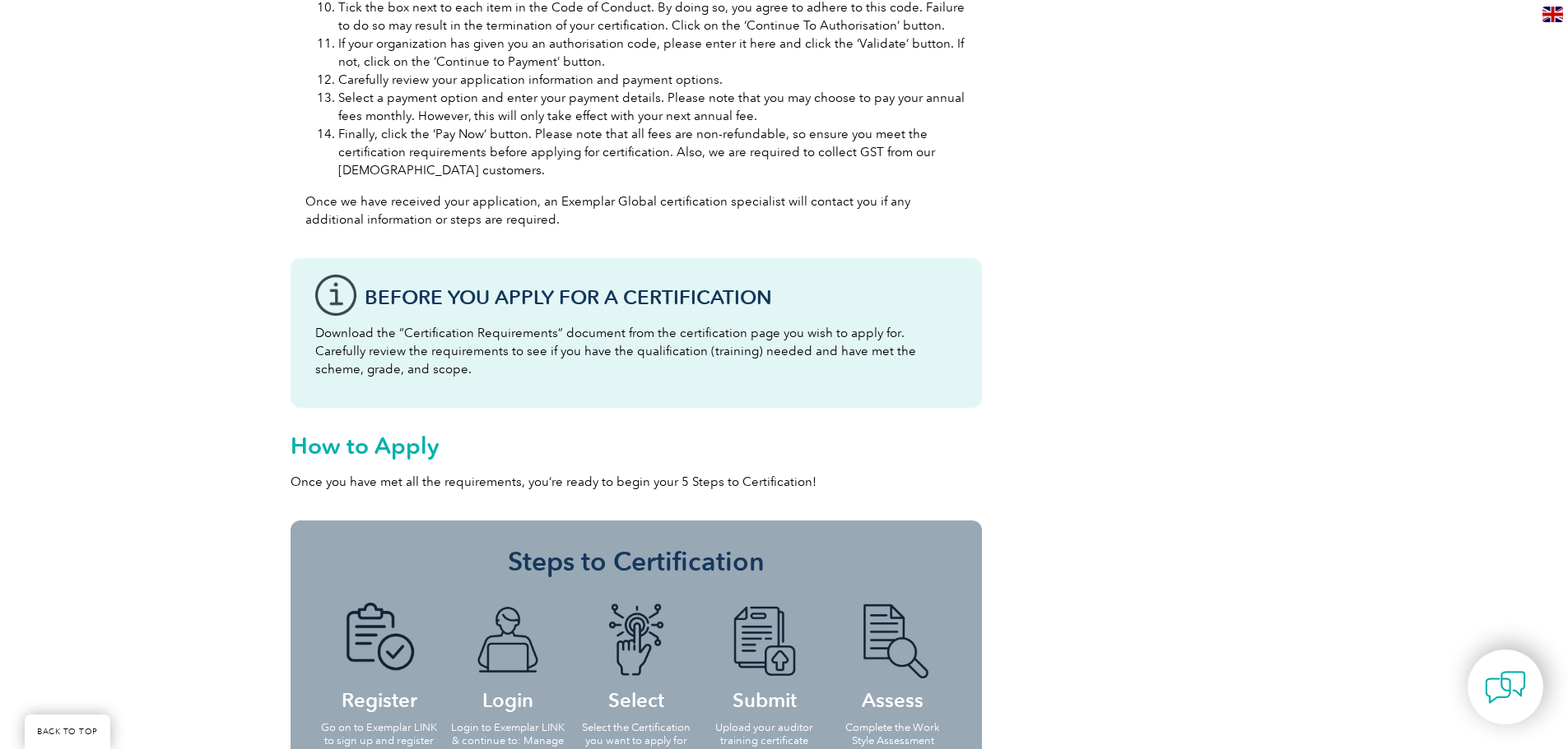
scroll to position [2056, 0]
click at [693, 368] on p "Download the “Certification Requirements” document from the certification page …" at bounding box center [635, 351] width 642 height 55
drag, startPoint x: 541, startPoint y: 356, endPoint x: 874, endPoint y: 357, distance: 333.0
click at [874, 357] on p "Download the “Certification Requirements” document from the certification page …" at bounding box center [635, 351] width 642 height 55
click at [905, 376] on p "Download the “Certification Requirements” document from the certification page …" at bounding box center [635, 351] width 642 height 55
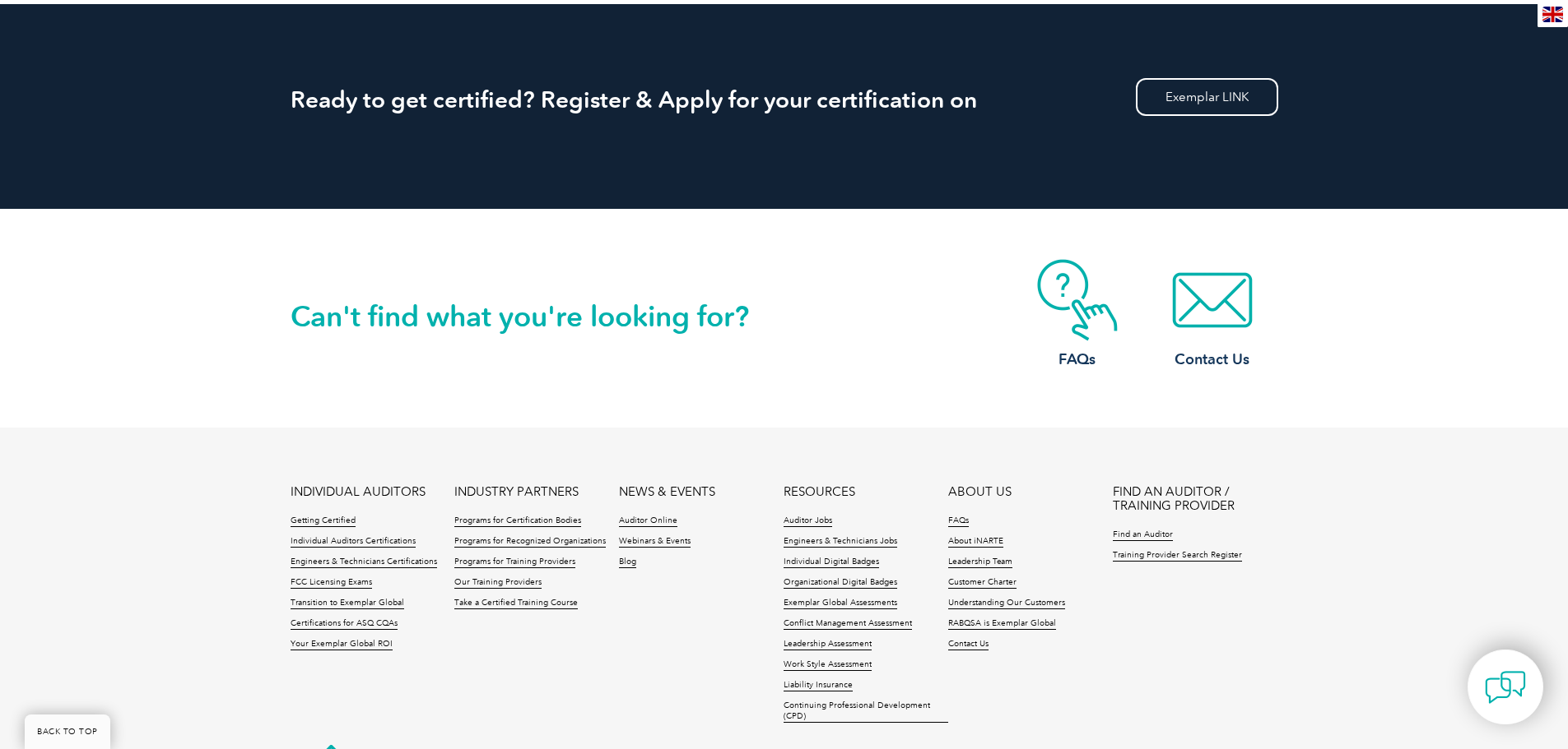
scroll to position [2912, 0]
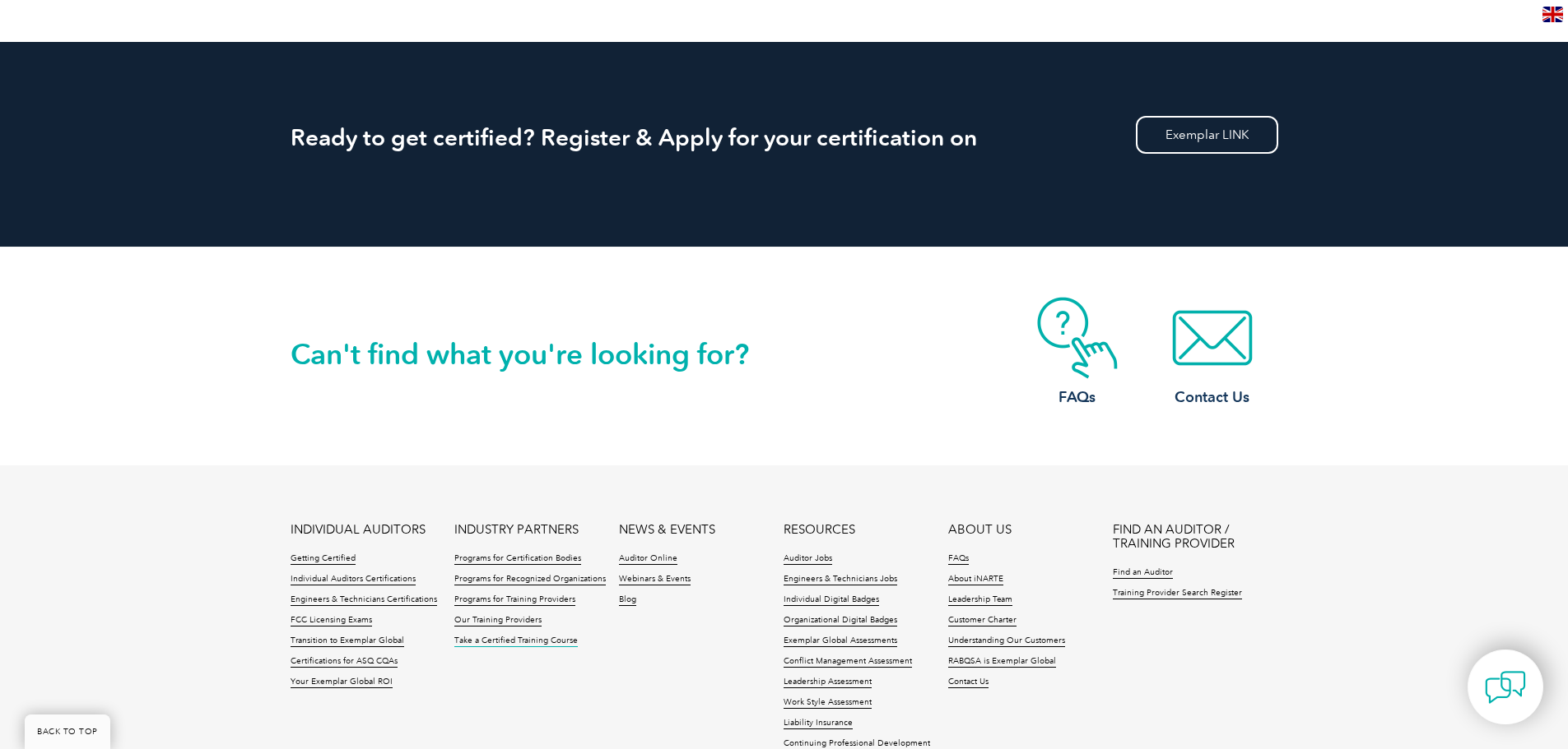
click at [537, 639] on link "Take a Certified Training Course" at bounding box center [516, 642] width 124 height 12
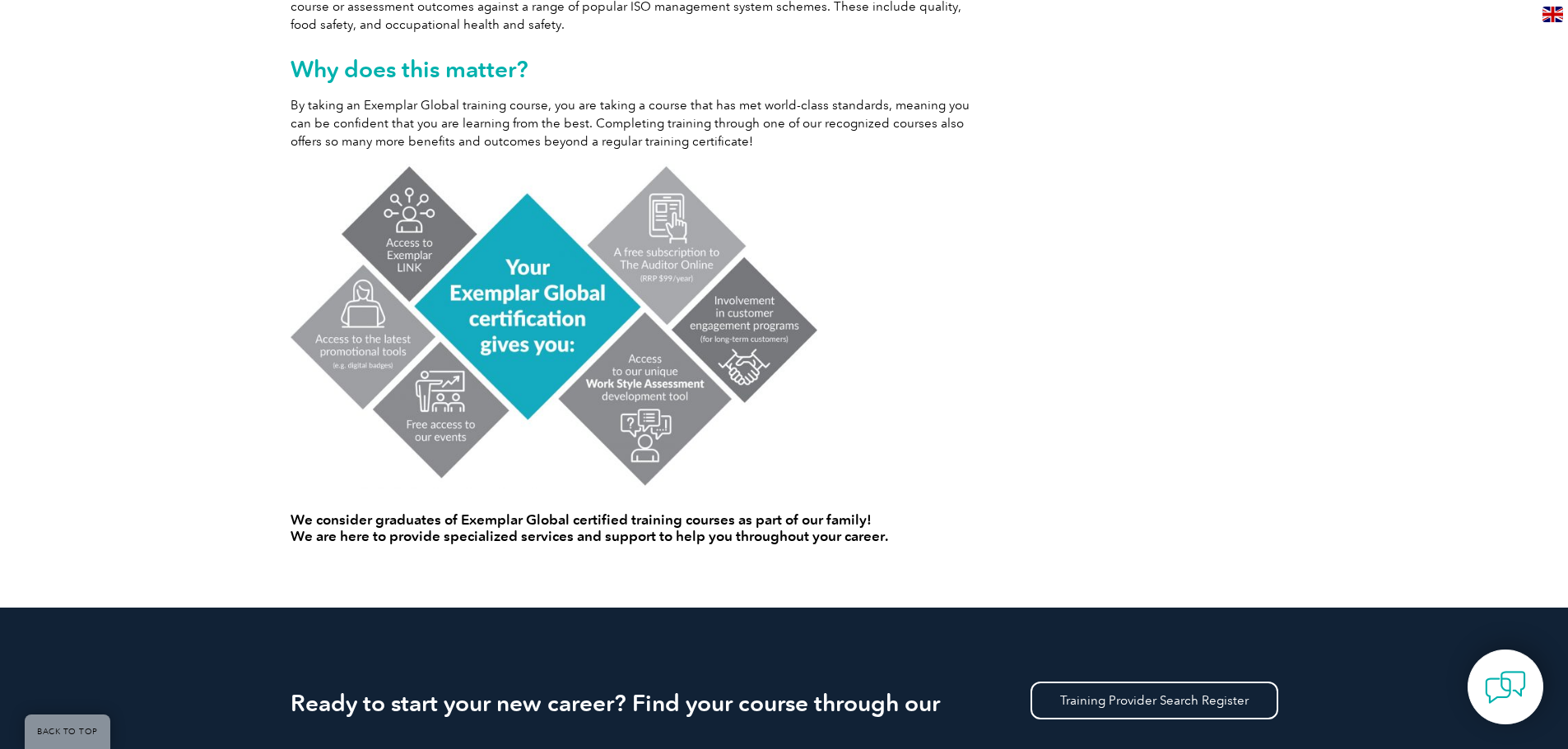
scroll to position [1151, 0]
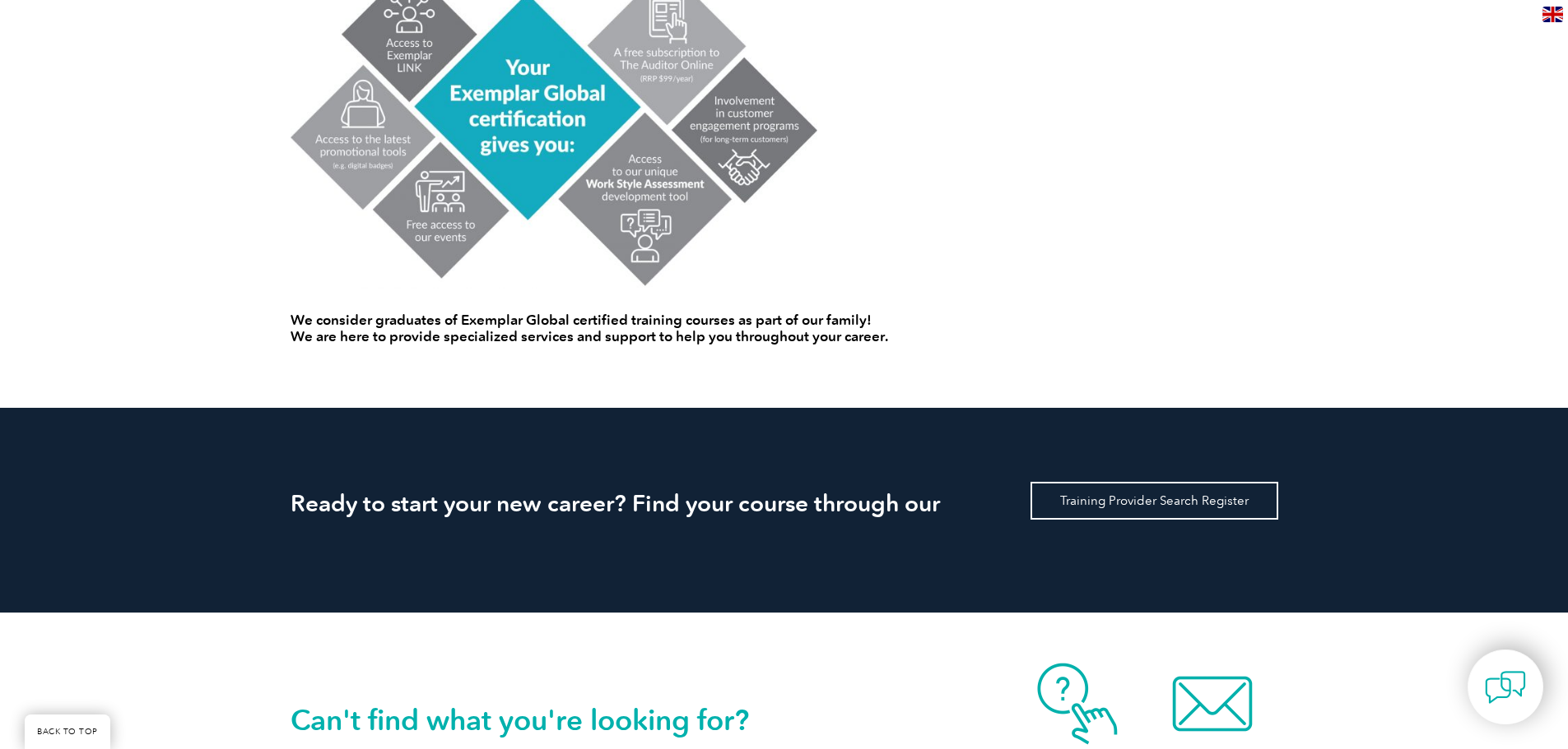
click at [1120, 497] on link "Training Provider Search Register" at bounding box center [1154, 501] width 248 height 38
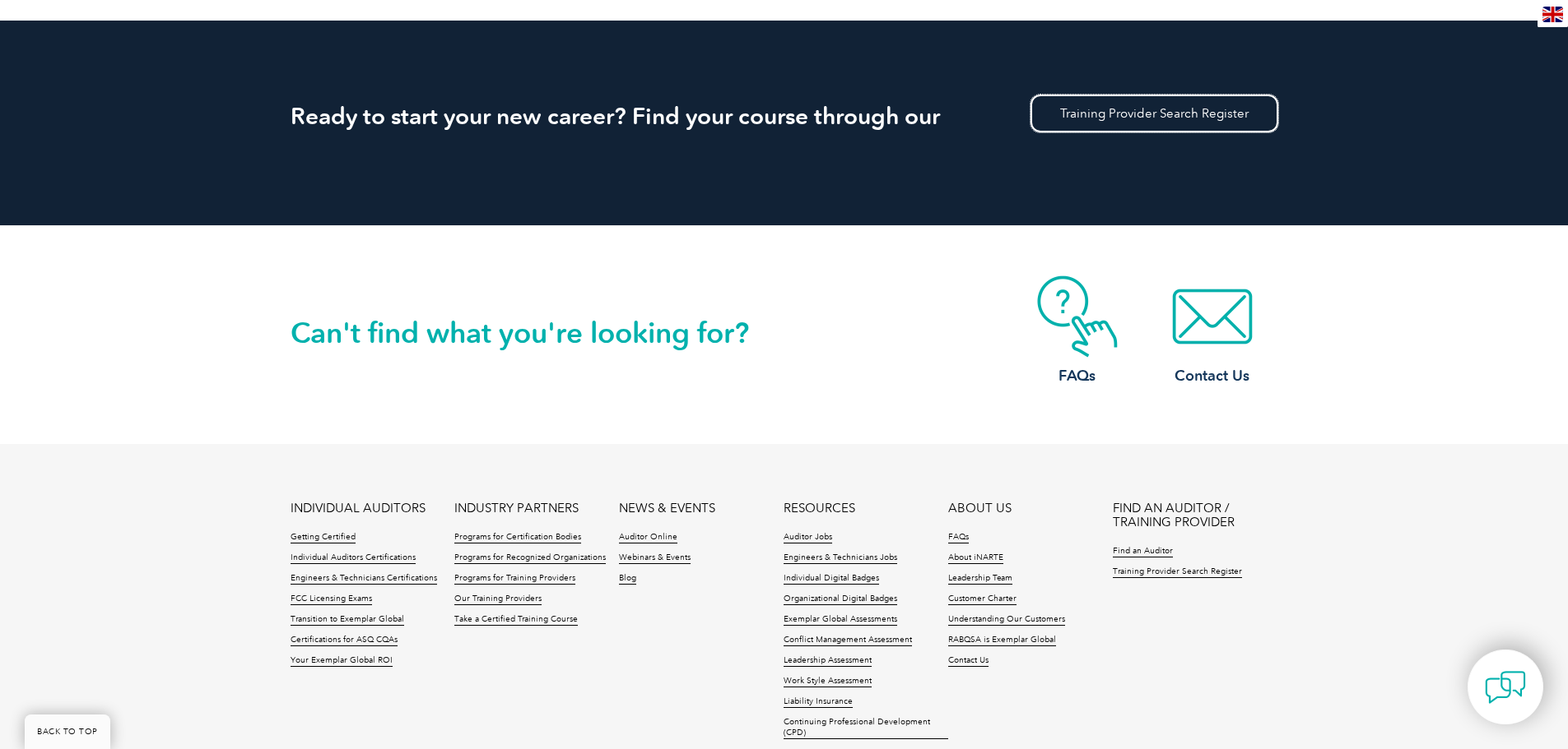
scroll to position [1399, 0]
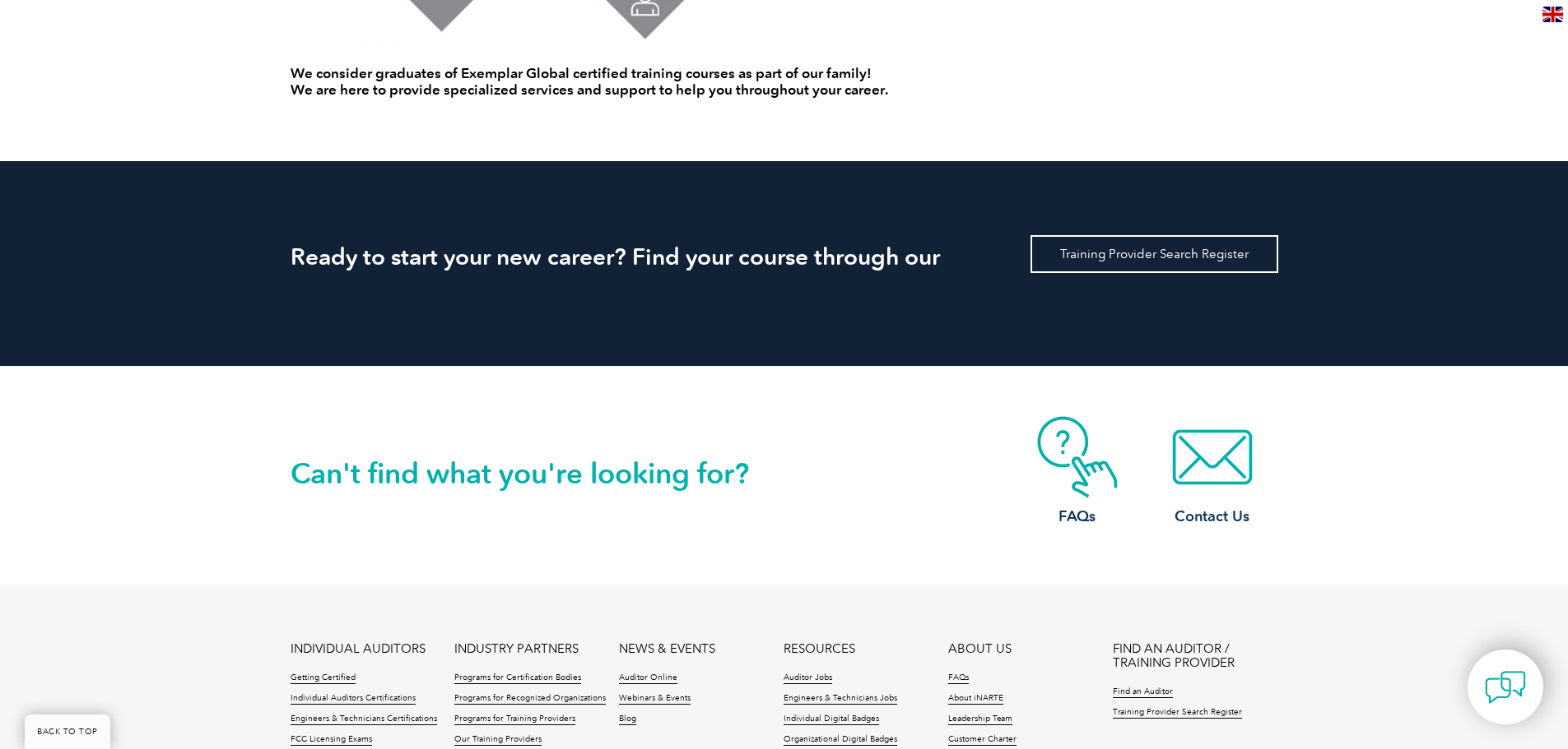
click at [1132, 264] on link "Training Provider Search Register" at bounding box center [1154, 254] width 248 height 38
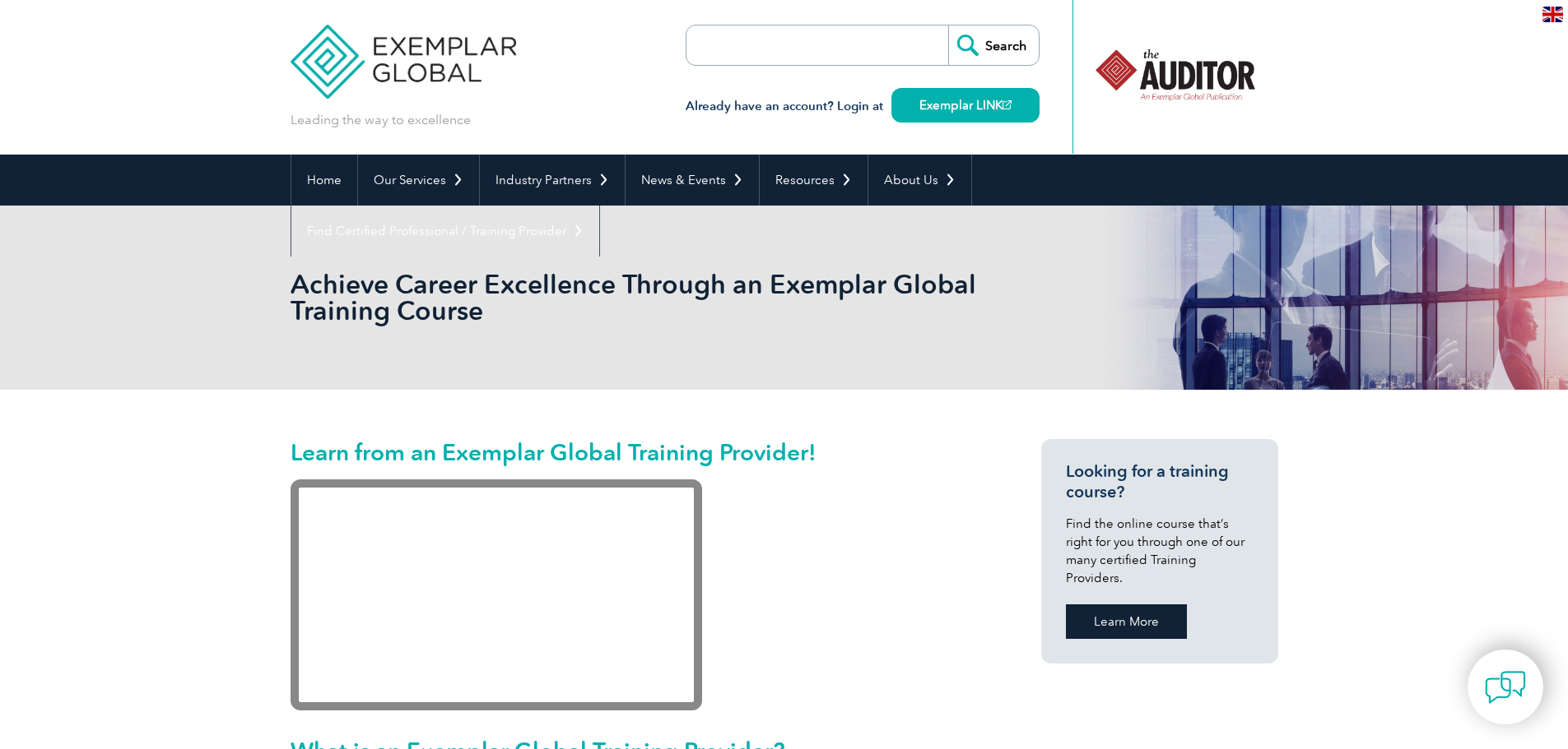
click at [1105, 605] on link "Learn More" at bounding box center [1127, 621] width 121 height 34
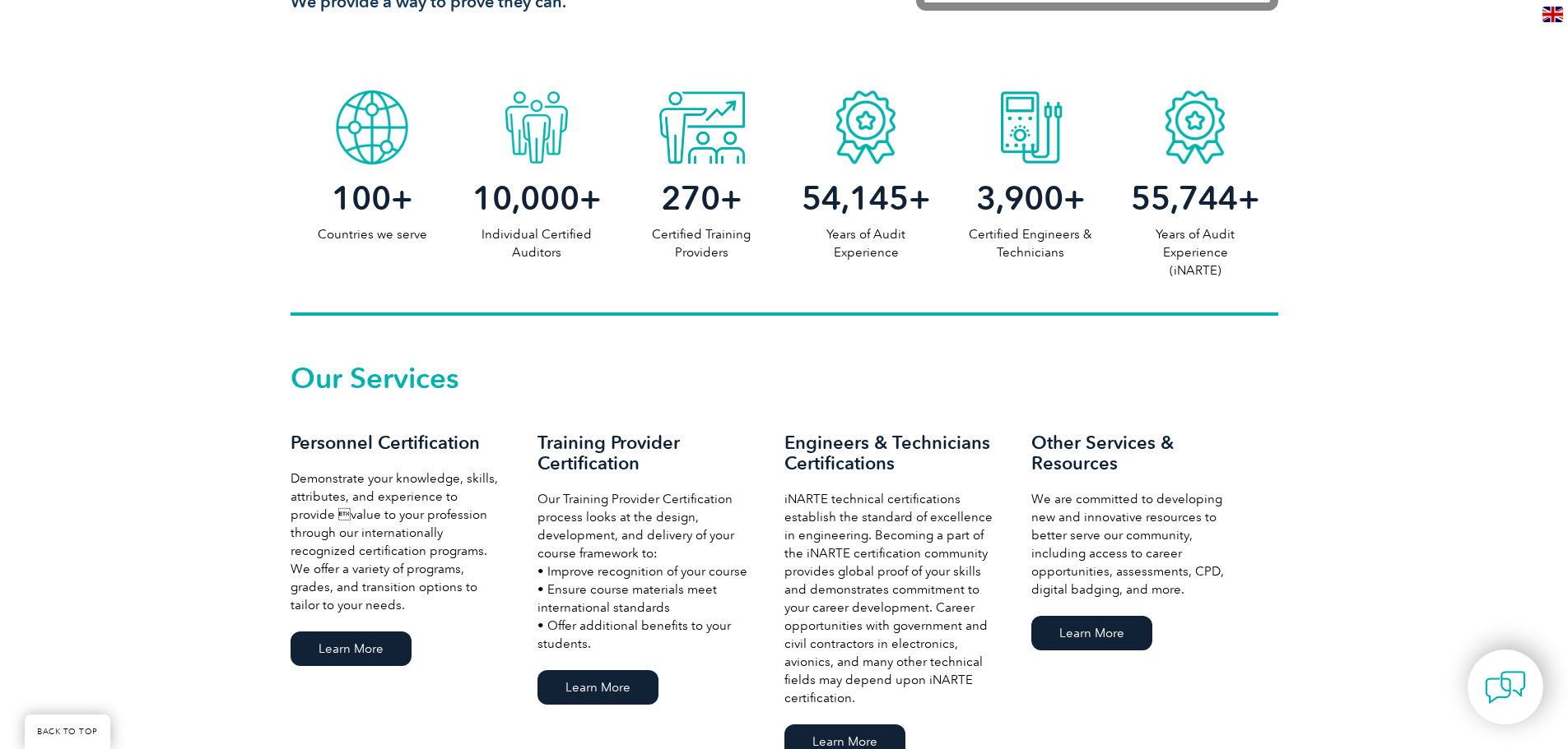
scroll to position [822, 0]
